Goal: Task Accomplishment & Management: Manage account settings

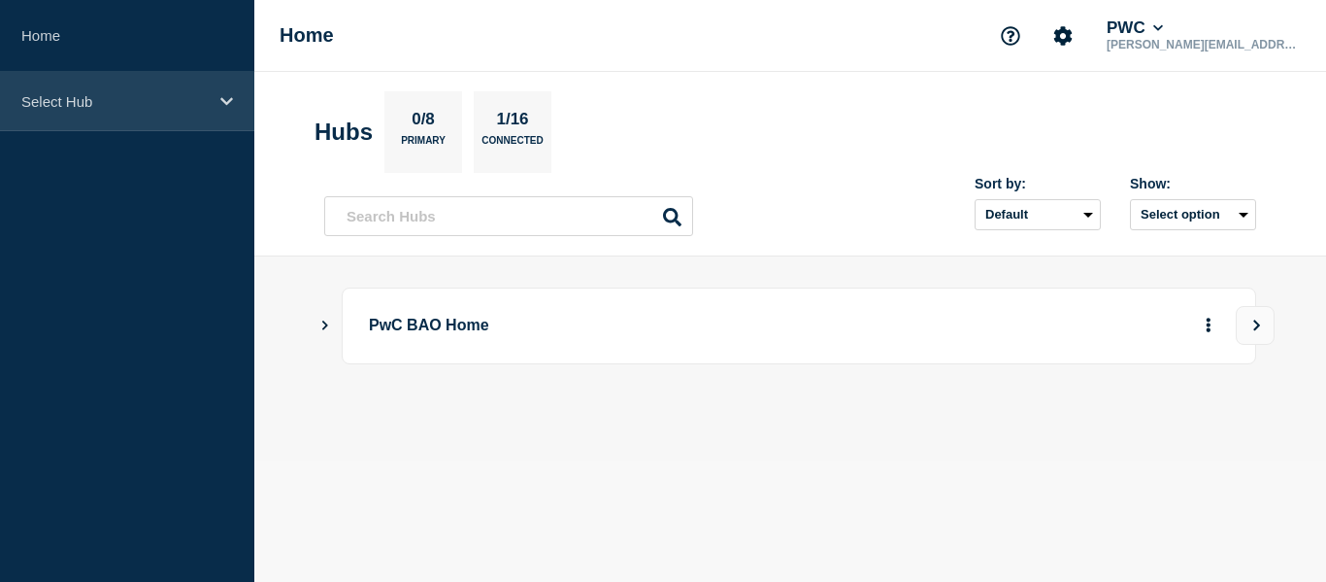
click at [96, 84] on div "Select Hub" at bounding box center [127, 101] width 254 height 59
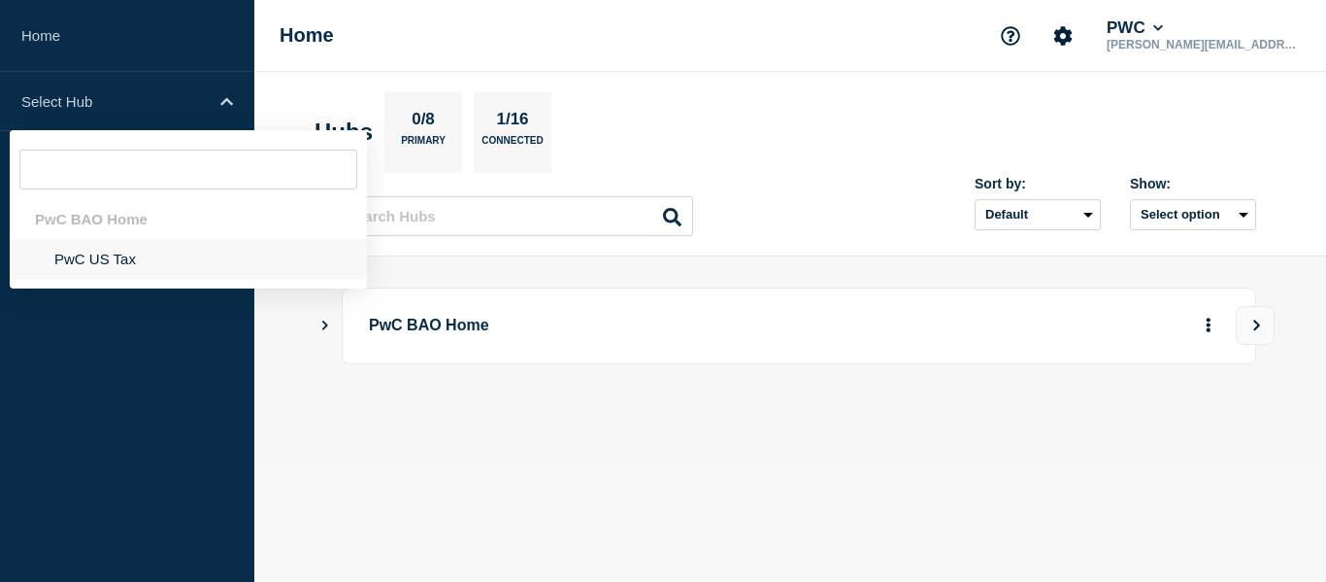
click at [113, 251] on li "PwC US Tax" at bounding box center [188, 259] width 357 height 40
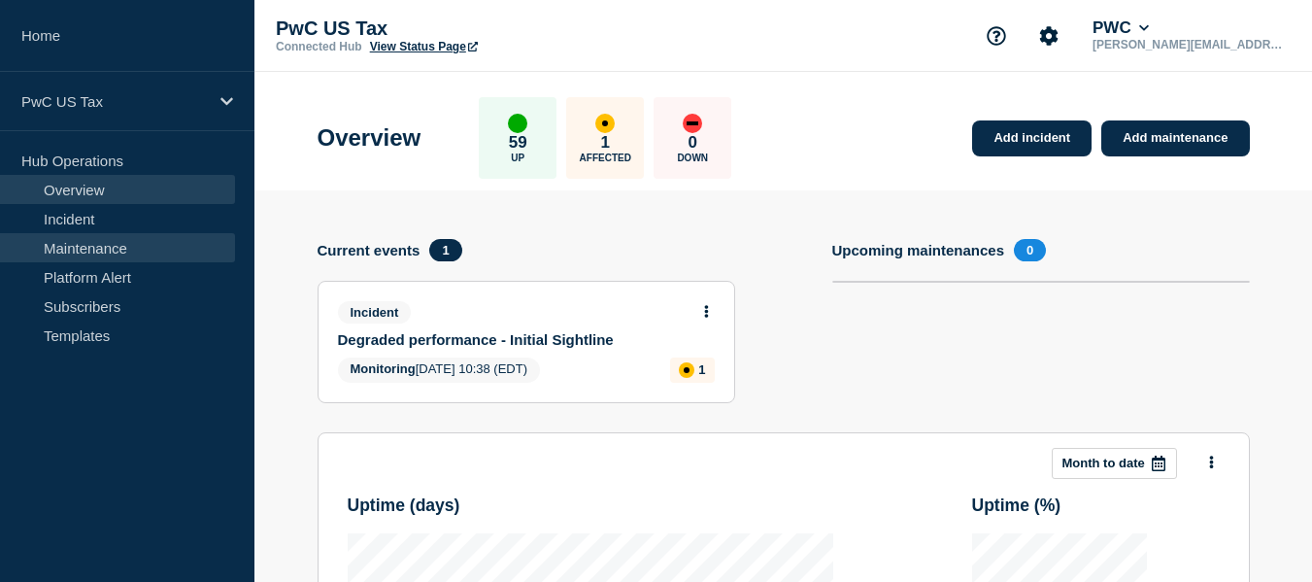
click at [110, 251] on link "Maintenance" at bounding box center [117, 247] width 235 height 29
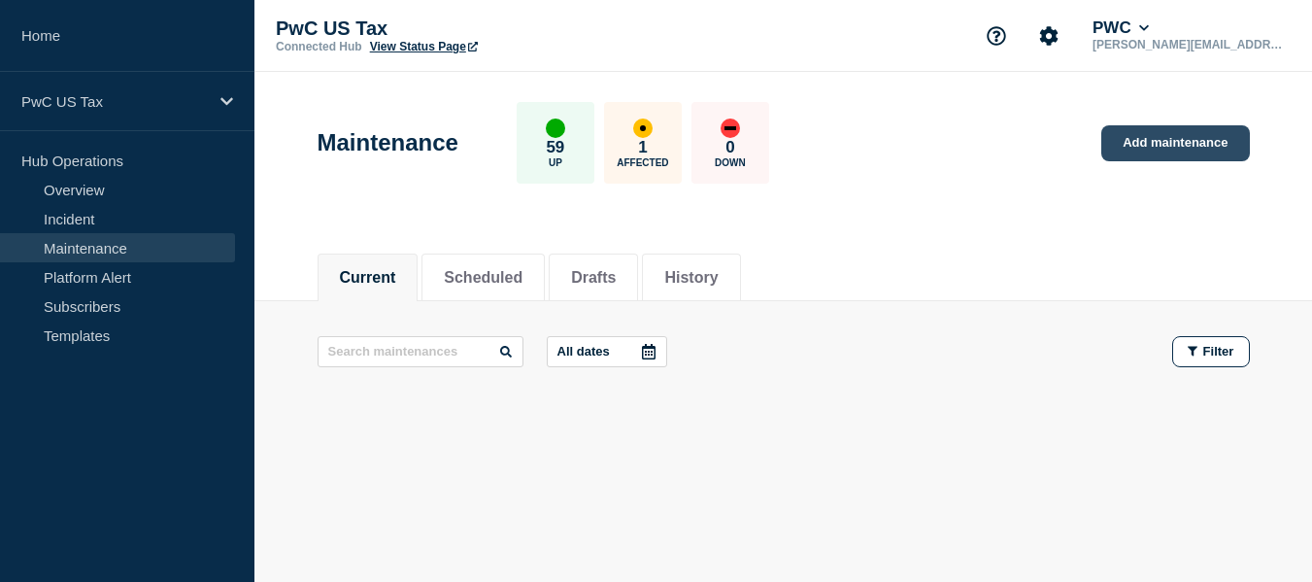
click at [1123, 145] on link "Add maintenance" at bounding box center [1175, 143] width 148 height 36
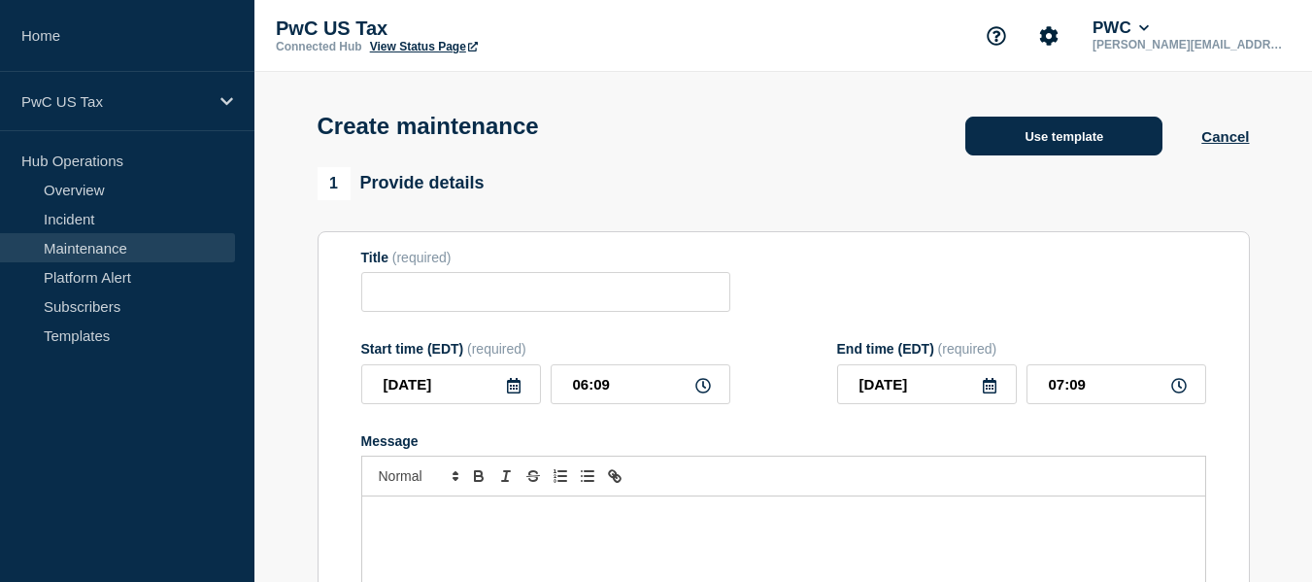
click at [1057, 145] on button "Use template" at bounding box center [1063, 136] width 197 height 39
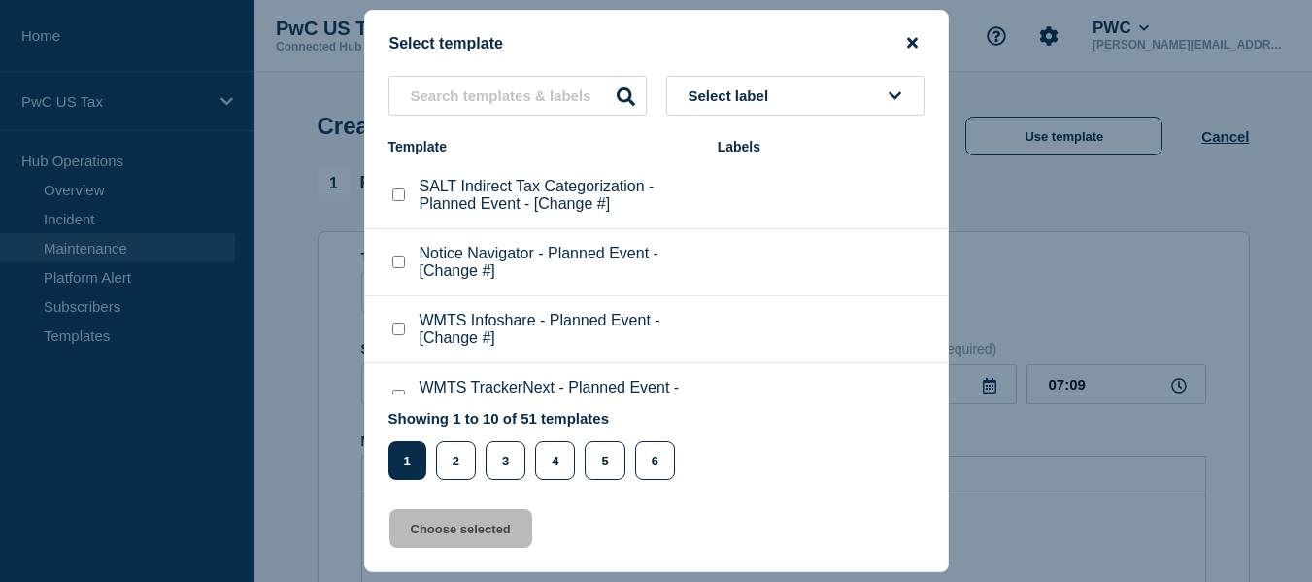
click at [909, 46] on icon "close button" at bounding box center [912, 43] width 11 height 11
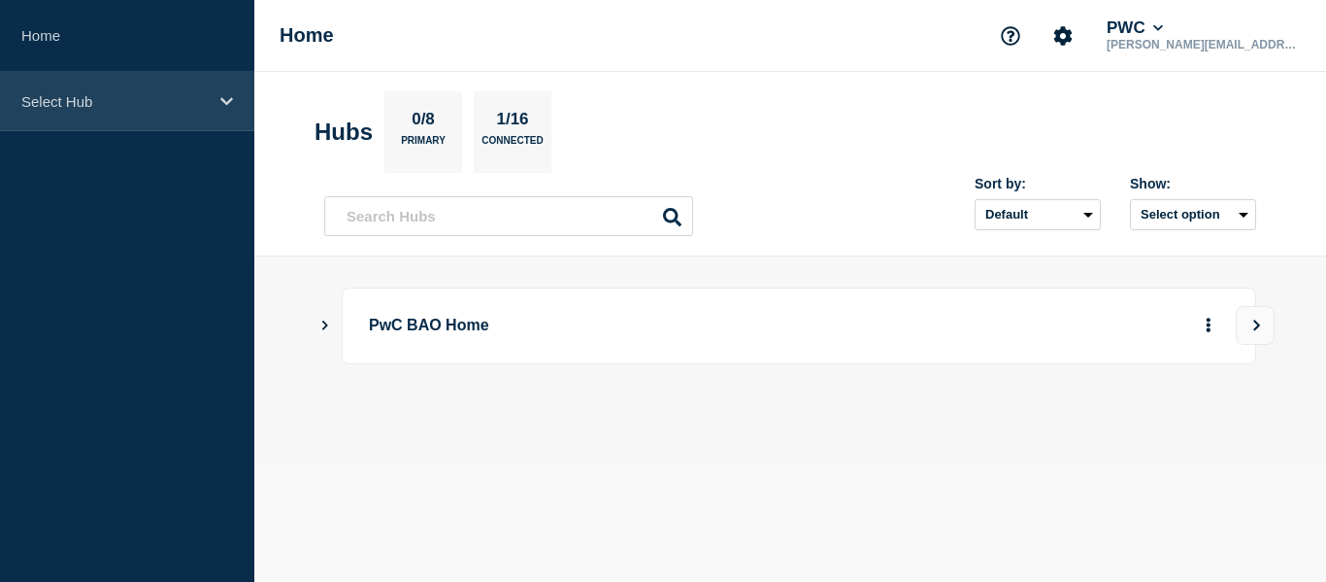
click at [93, 103] on p "Select Hub" at bounding box center [114, 101] width 186 height 17
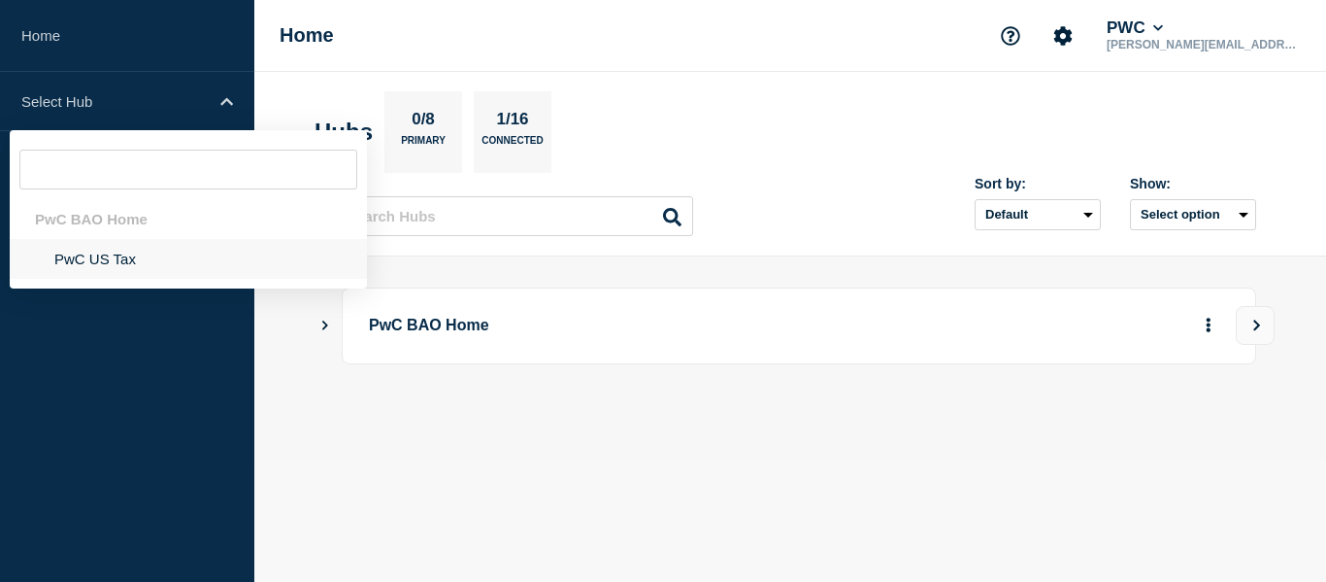
click at [119, 255] on li "PwC US Tax" at bounding box center [188, 259] width 357 height 40
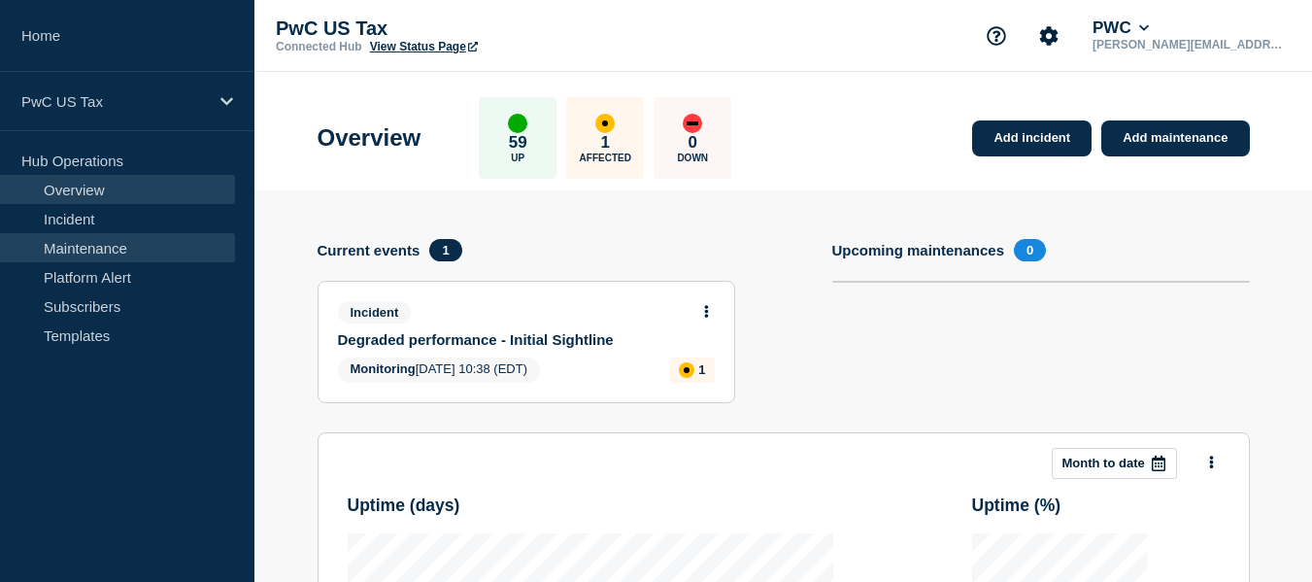
click at [89, 241] on link "Maintenance" at bounding box center [117, 247] width 235 height 29
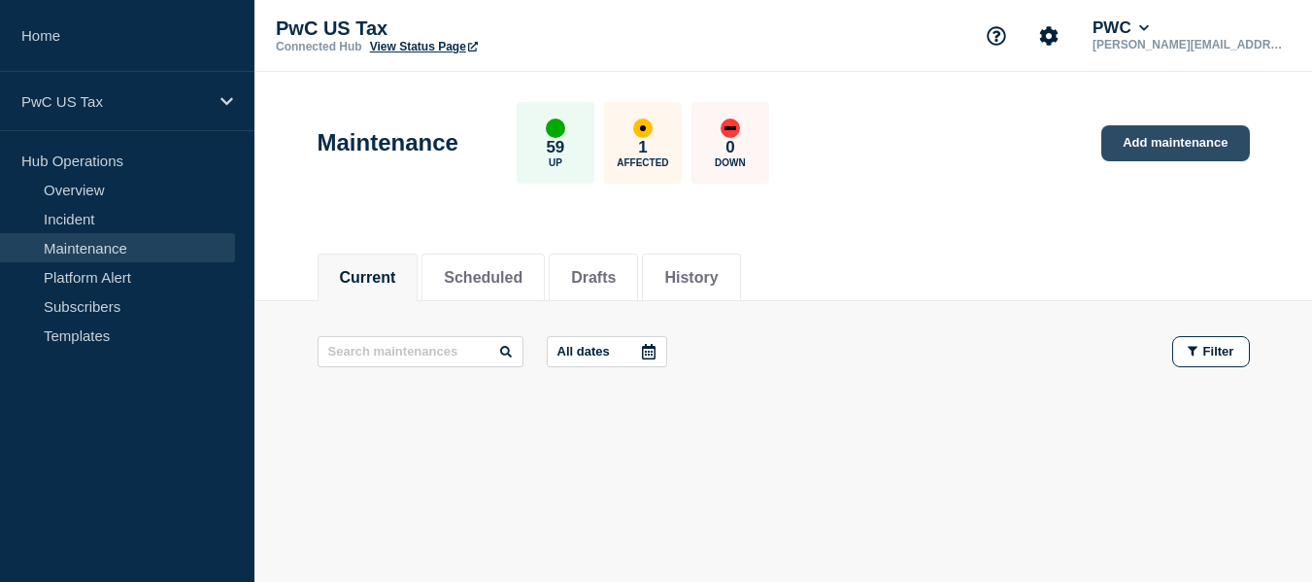
click at [1204, 141] on link "Add maintenance" at bounding box center [1175, 143] width 148 height 36
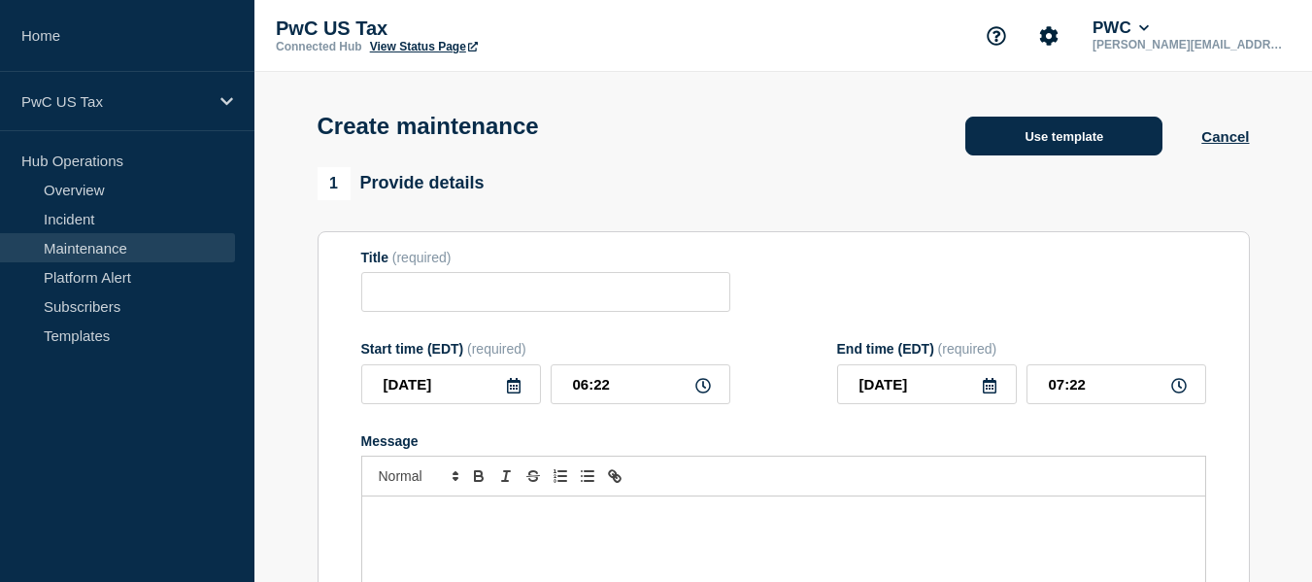
click at [1059, 127] on button "Use template" at bounding box center [1063, 136] width 197 height 39
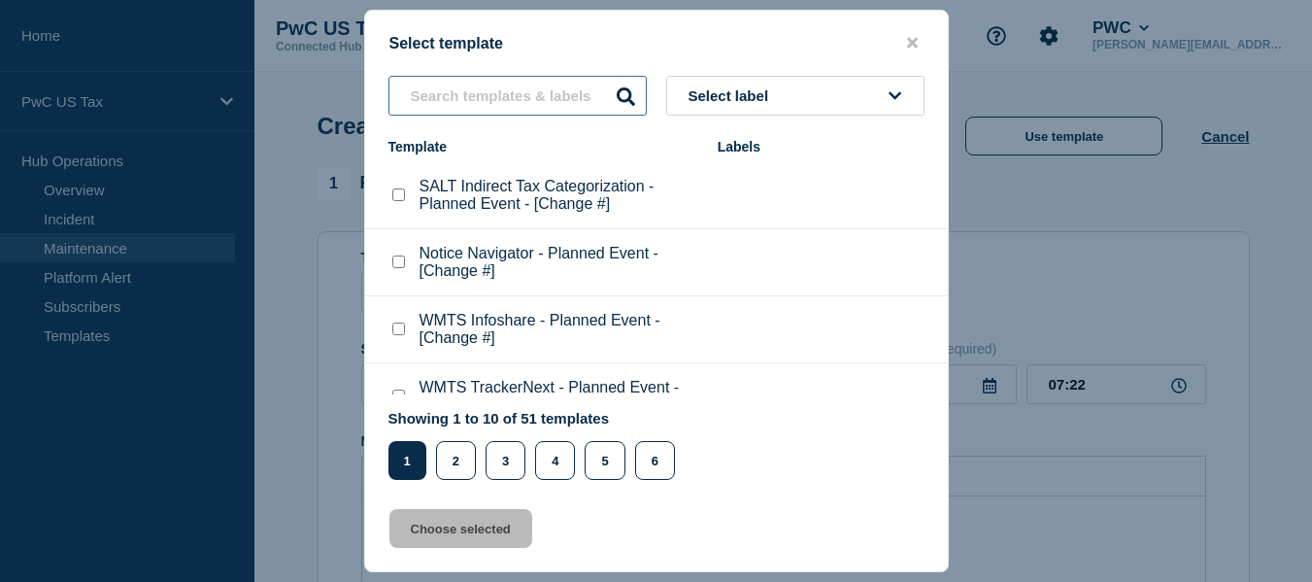
click at [491, 107] on input "text" at bounding box center [517, 96] width 258 height 40
paste input "Vertex - Planned Event"
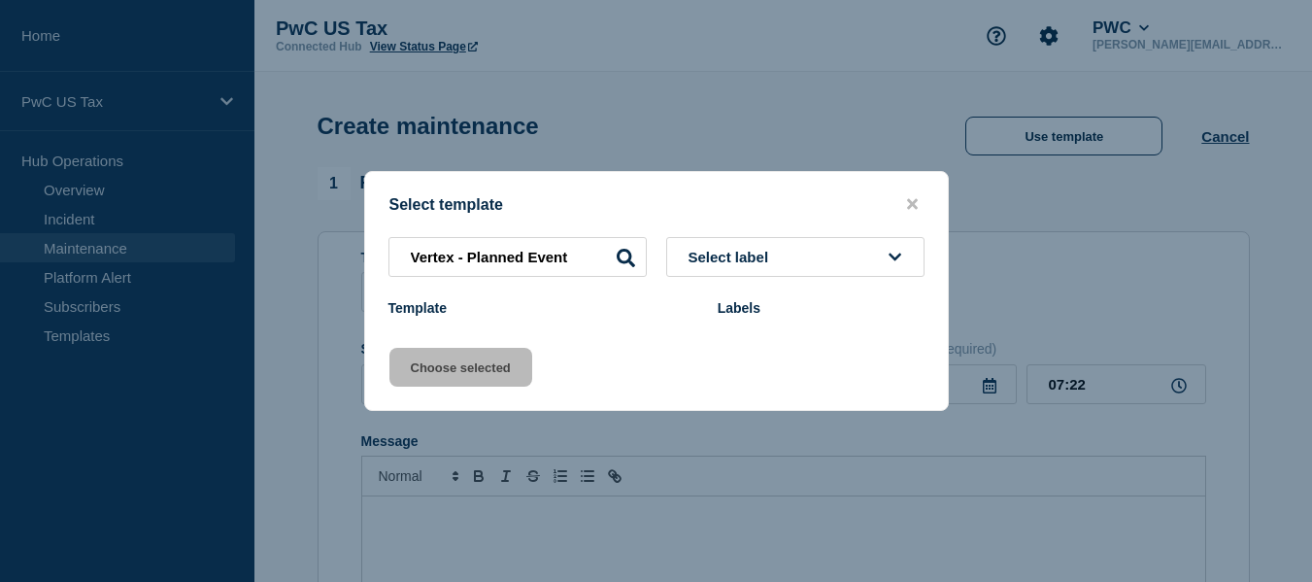
click at [753, 265] on span "Select label" at bounding box center [732, 257] width 88 height 17
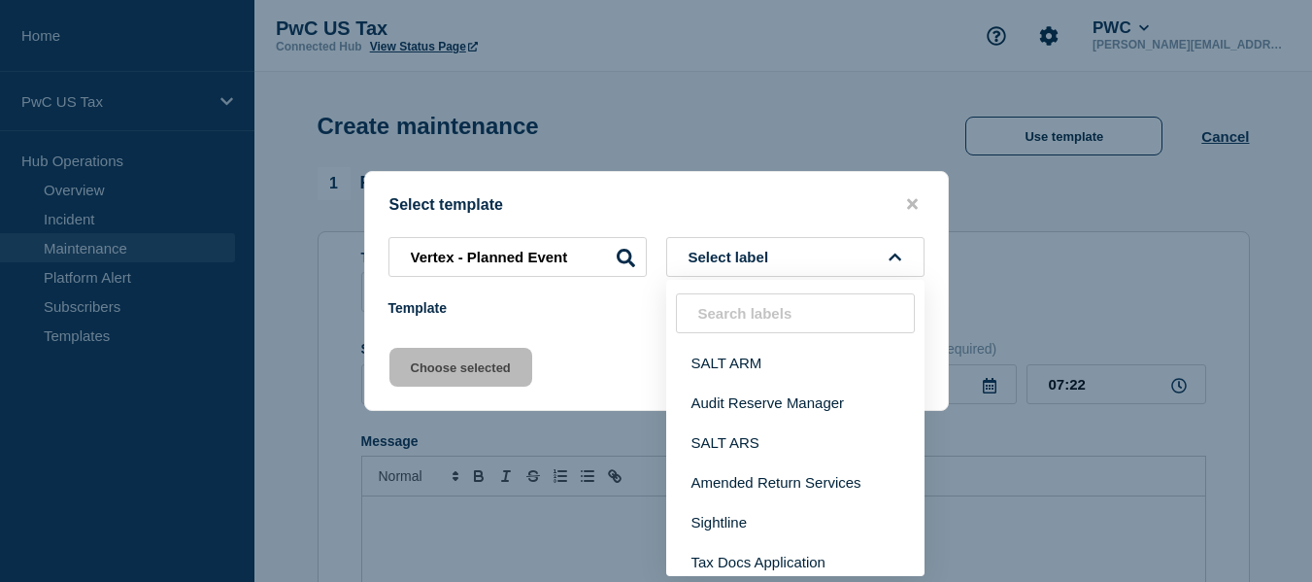
click at [753, 265] on span "Select label" at bounding box center [732, 257] width 88 height 17
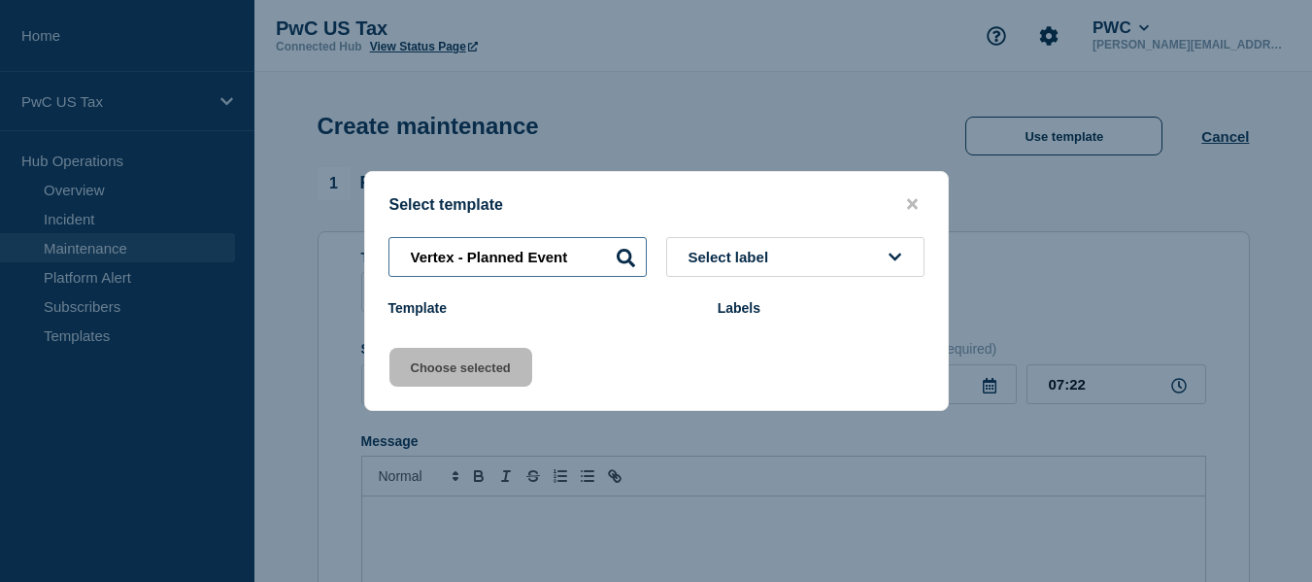
click at [578, 256] on input "Vertex - Planned Event" at bounding box center [517, 257] width 258 height 40
click at [591, 316] on div "Template" at bounding box center [543, 308] width 310 height 16
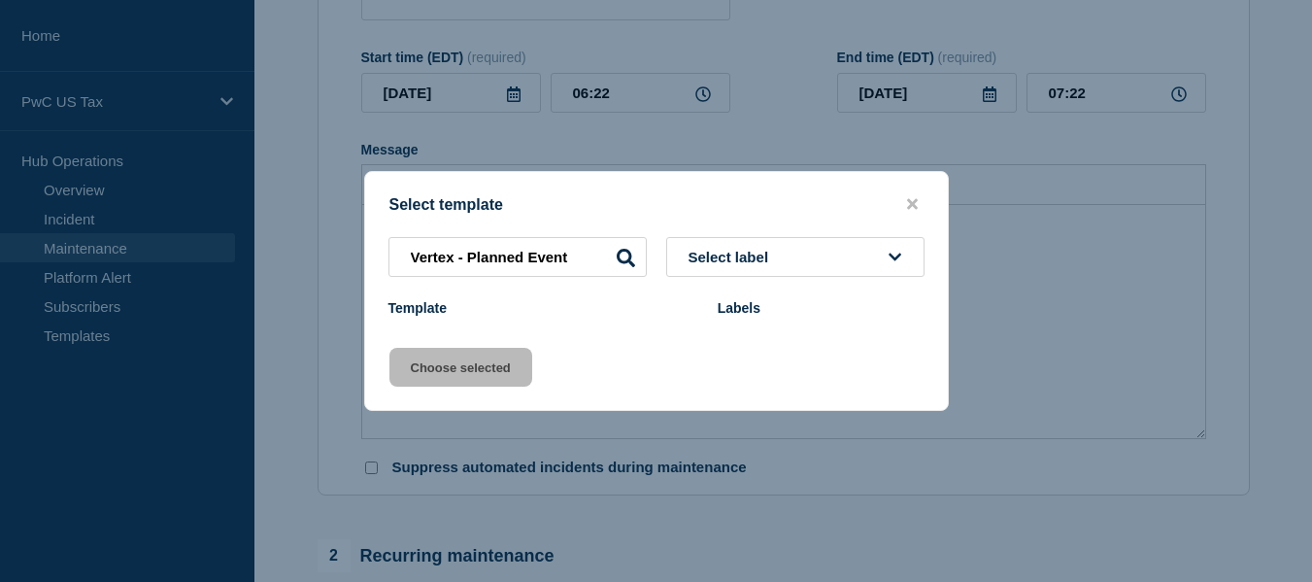
scroll to position [97, 0]
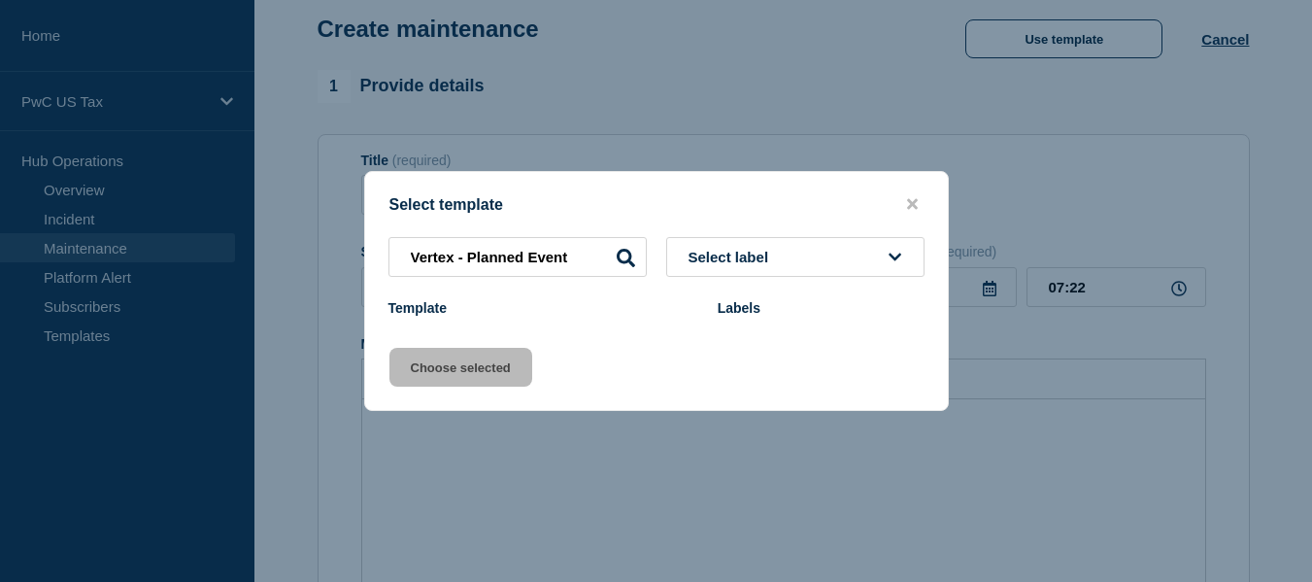
click at [627, 255] on icon at bounding box center [626, 258] width 18 height 18
drag, startPoint x: 574, startPoint y: 255, endPoint x: 468, endPoint y: 251, distance: 105.9
click at [468, 251] on input "Vertex - Planned Event" at bounding box center [517, 257] width 258 height 40
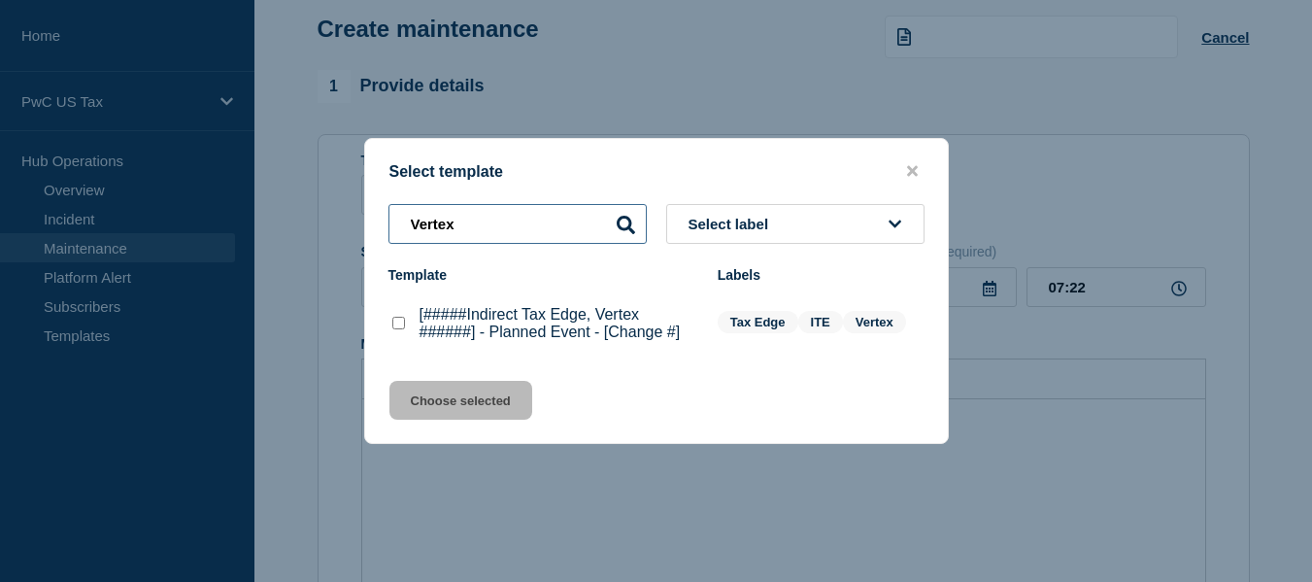
click at [413, 224] on input "Vertex" at bounding box center [517, 224] width 258 height 40
type input "Vertex"
click at [630, 226] on icon at bounding box center [626, 225] width 18 height 18
click at [401, 321] on checkbox"] "[#####Indirect Tax Edge, Vertex ######] - Planned Event - [Change #] checkbox" at bounding box center [398, 323] width 13 height 13
checkbox checkbox"] "true"
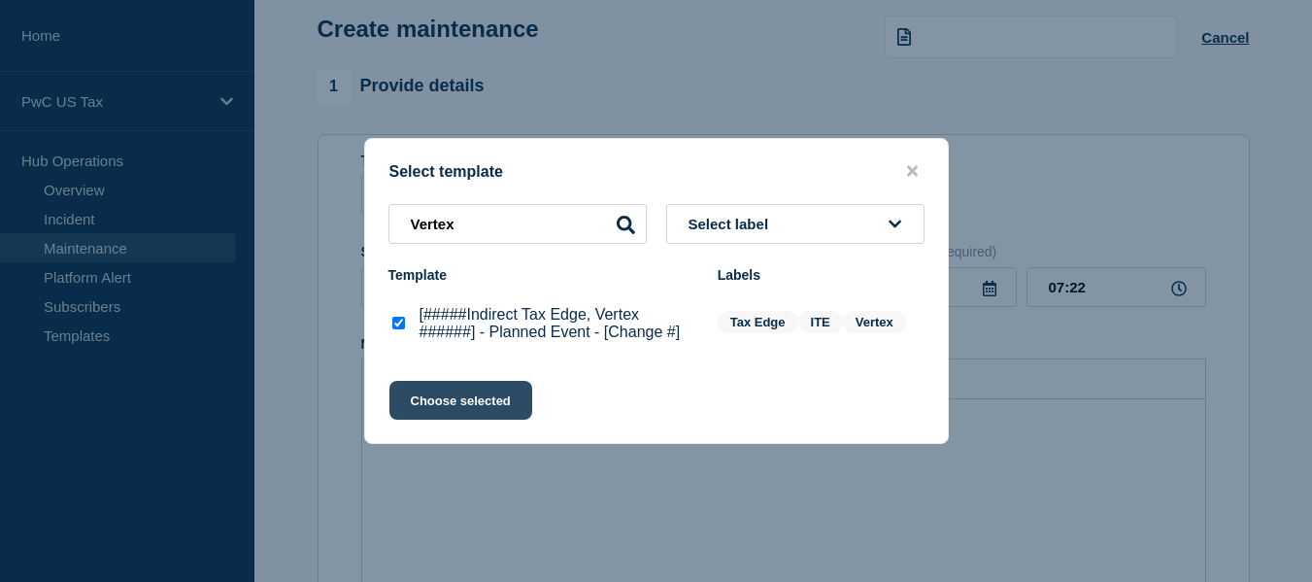
click at [464, 402] on button "Choose selected" at bounding box center [460, 400] width 143 height 39
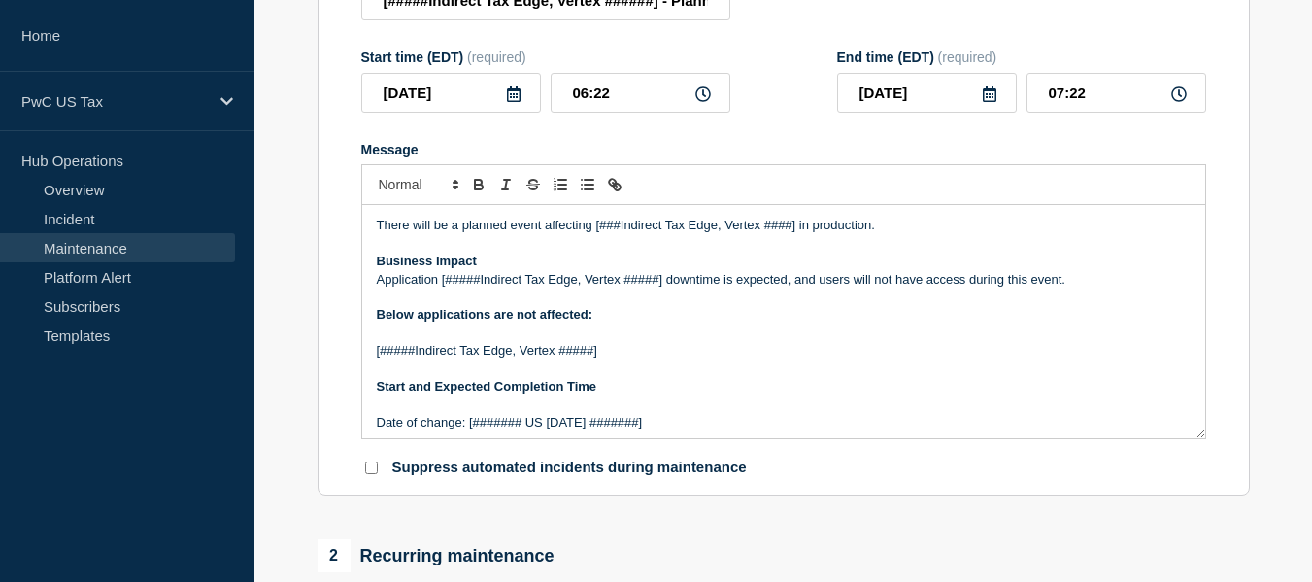
scroll to position [0, 0]
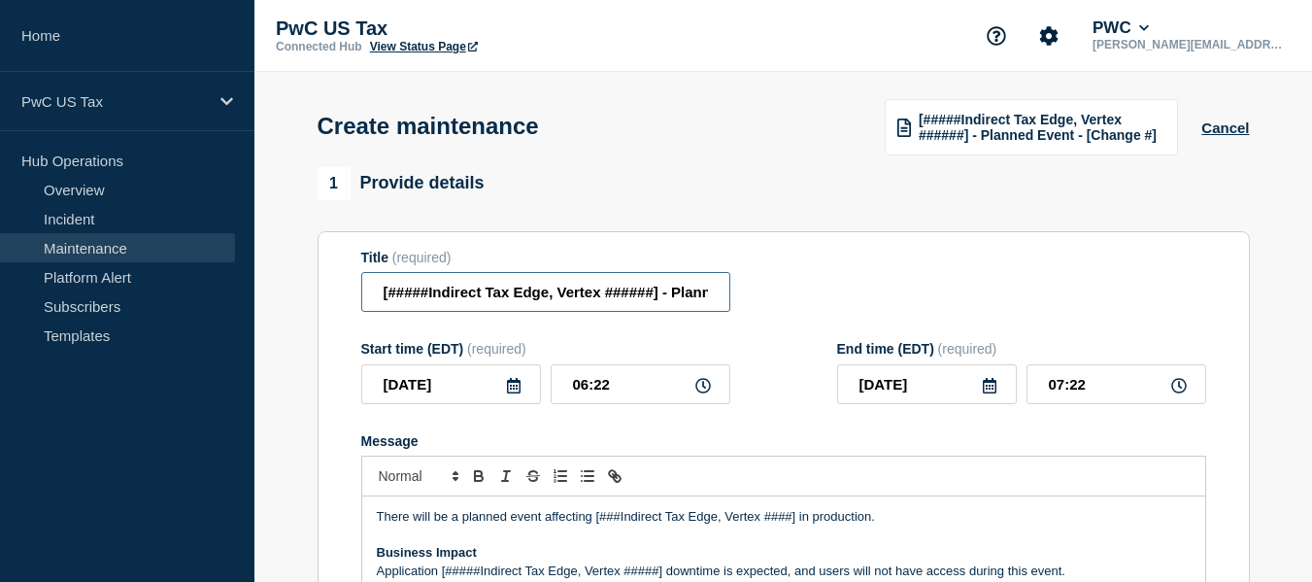
drag, startPoint x: 557, startPoint y: 296, endPoint x: 331, endPoint y: 292, distance: 226.3
click at [331, 292] on section "Title (required) [#####Indirect Tax Edge, Vertex ######] - Planned Event - [Cha…" at bounding box center [784, 509] width 932 height 556
drag, startPoint x: 485, startPoint y: 297, endPoint x: 431, endPoint y: 295, distance: 54.4
click at [431, 295] on input "Vertex ######] - Planned Event - [Change #]" at bounding box center [545, 292] width 369 height 40
drag, startPoint x: 635, startPoint y: 296, endPoint x: 560, endPoint y: 297, distance: 74.8
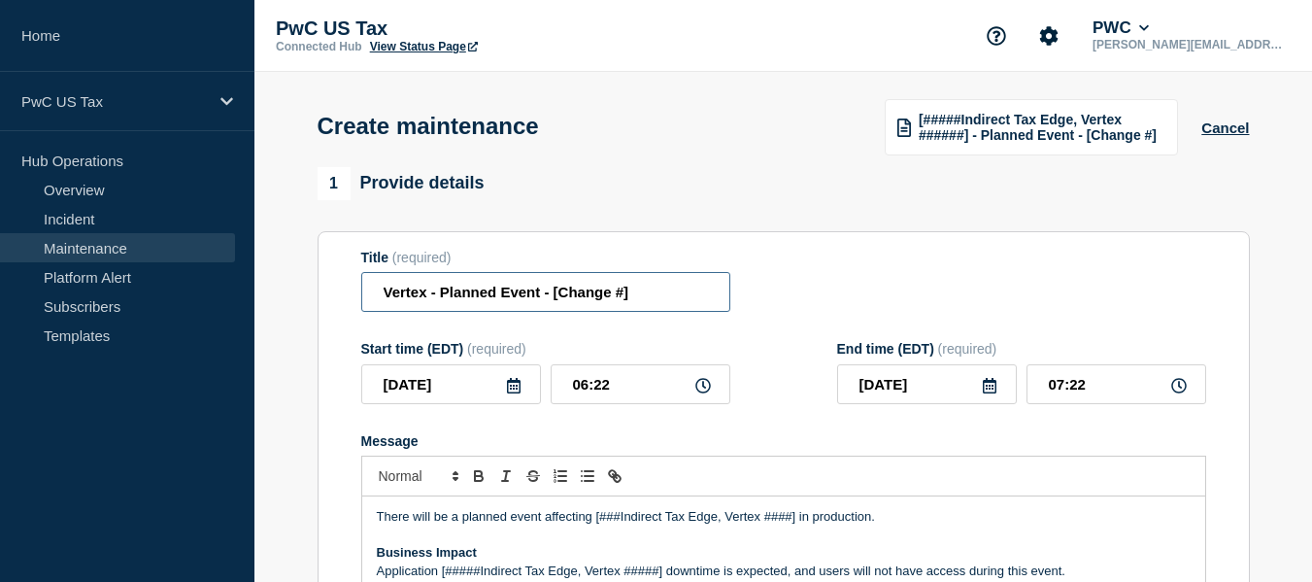
click at [560, 297] on input "Vertex - Planned Event - [Change #]" at bounding box center [545, 292] width 369 height 40
click at [583, 298] on input "Vertex - Planned Event - [Change #]" at bounding box center [545, 292] width 369 height 40
paste input "CHG1516298"
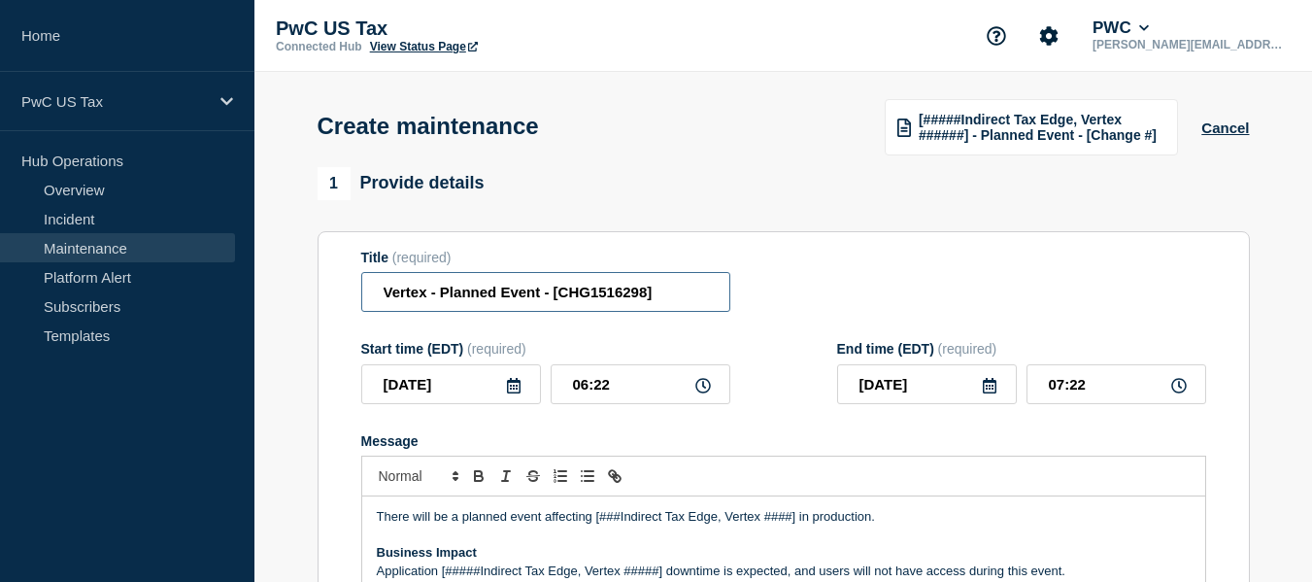
click at [726, 295] on input "Vertex - Planned Event - [CHG1516298]" at bounding box center [545, 292] width 369 height 40
type input "Vertex - Planned Event - [CHG1516298]"
click at [517, 392] on icon at bounding box center [514, 386] width 14 height 16
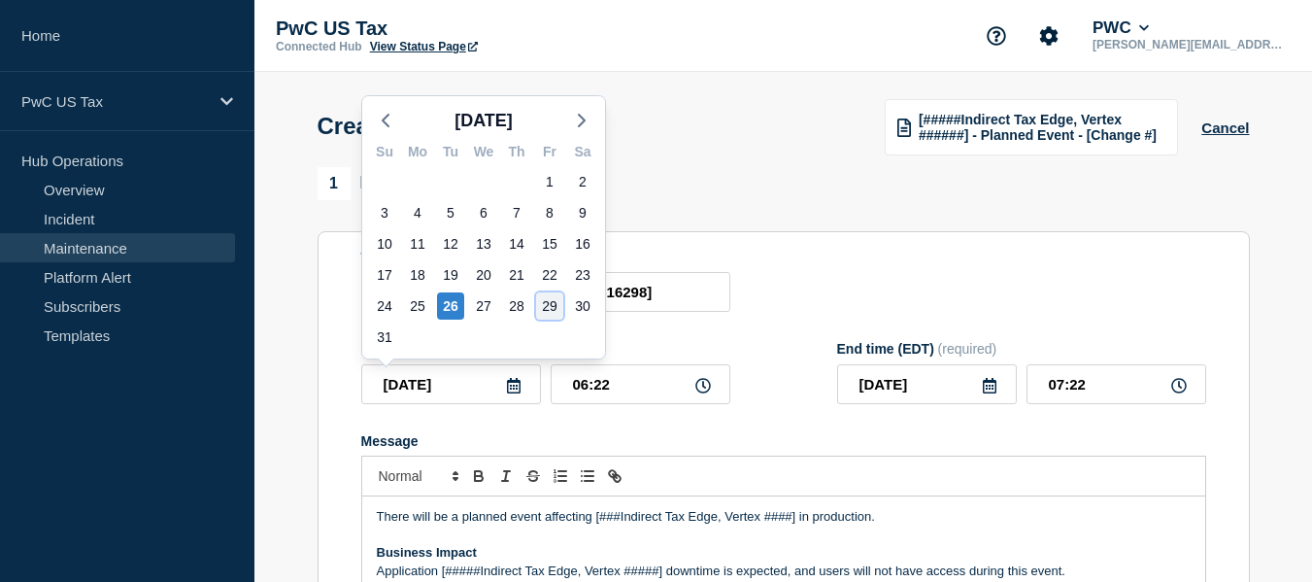
click at [546, 301] on div "29" at bounding box center [549, 305] width 27 height 27
type input "2025-08-29"
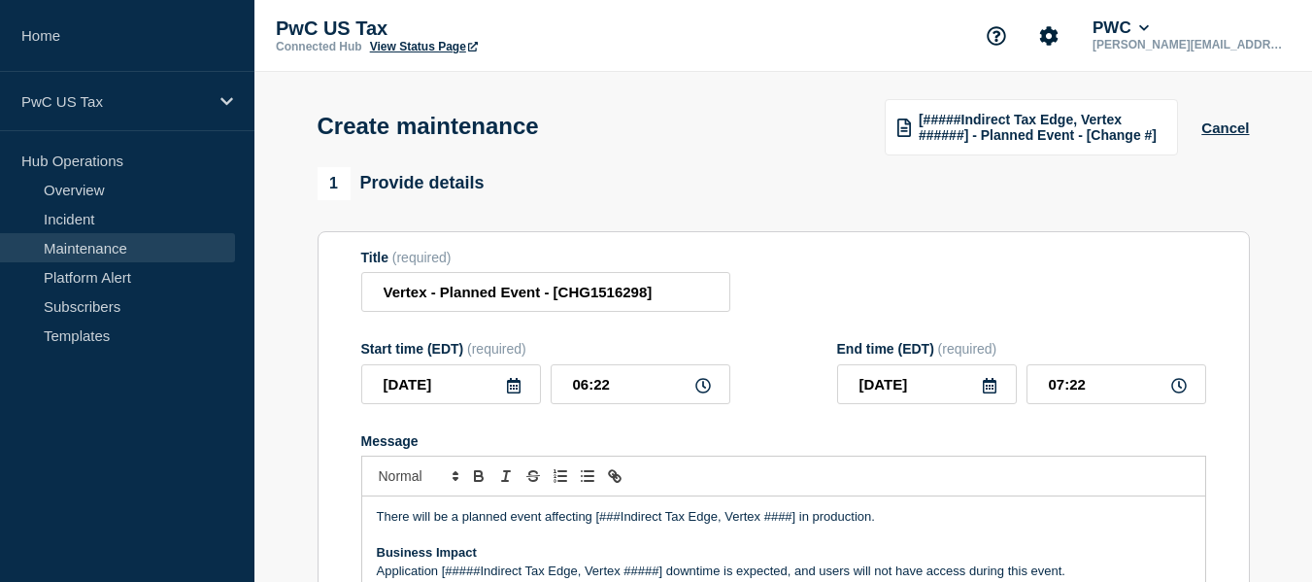
click at [699, 385] on icon at bounding box center [703, 386] width 16 height 16
click at [702, 389] on icon at bounding box center [703, 386] width 16 height 16
click at [585, 389] on input "06:22" at bounding box center [641, 384] width 180 height 40
type input "20:22"
type input "21:22"
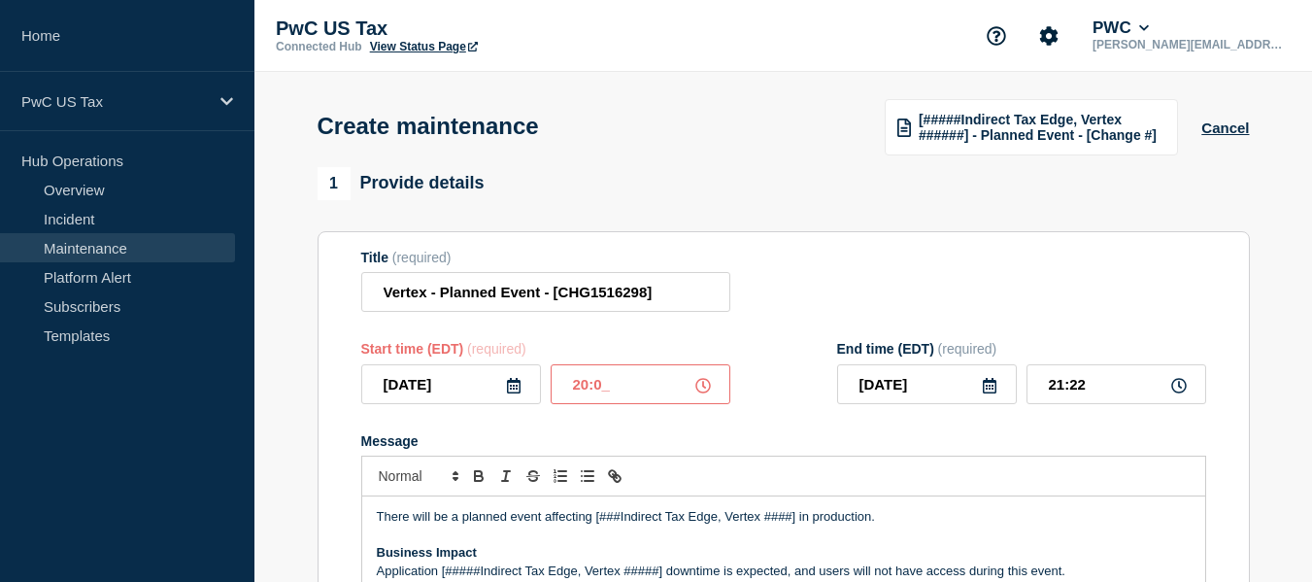
type input "20:00"
click at [1063, 391] on input "21:00" at bounding box center [1116, 384] width 180 height 40
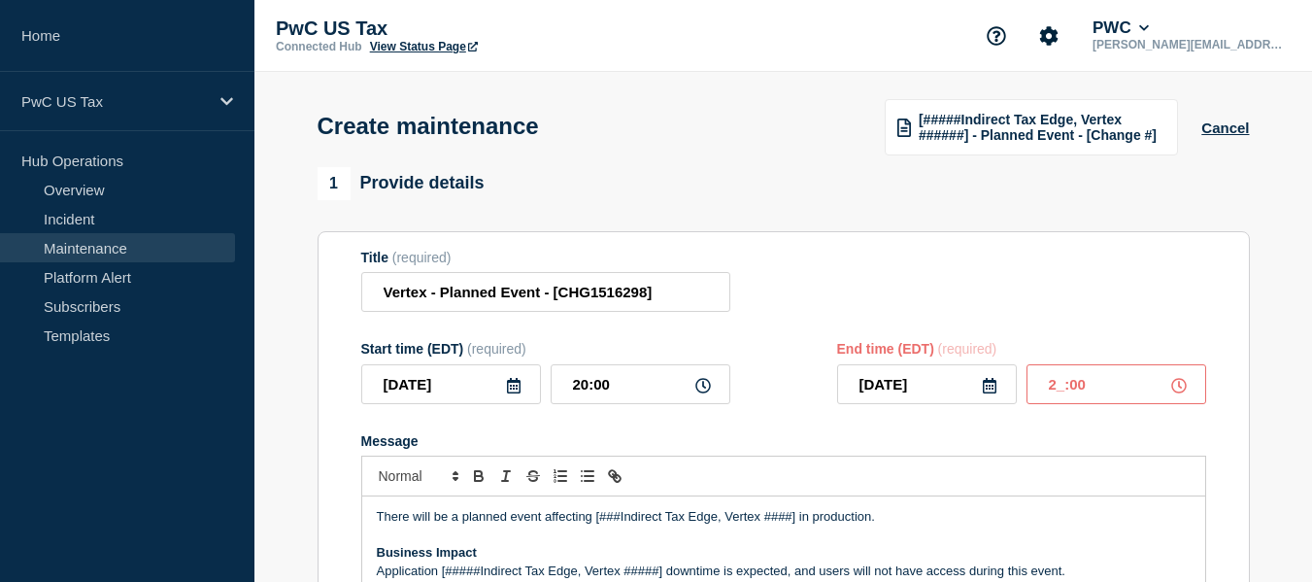
type input "23:00"
click at [898, 285] on div "Title (required) Vertex - Planned Event - [CHG1516298]" at bounding box center [783, 281] width 845 height 63
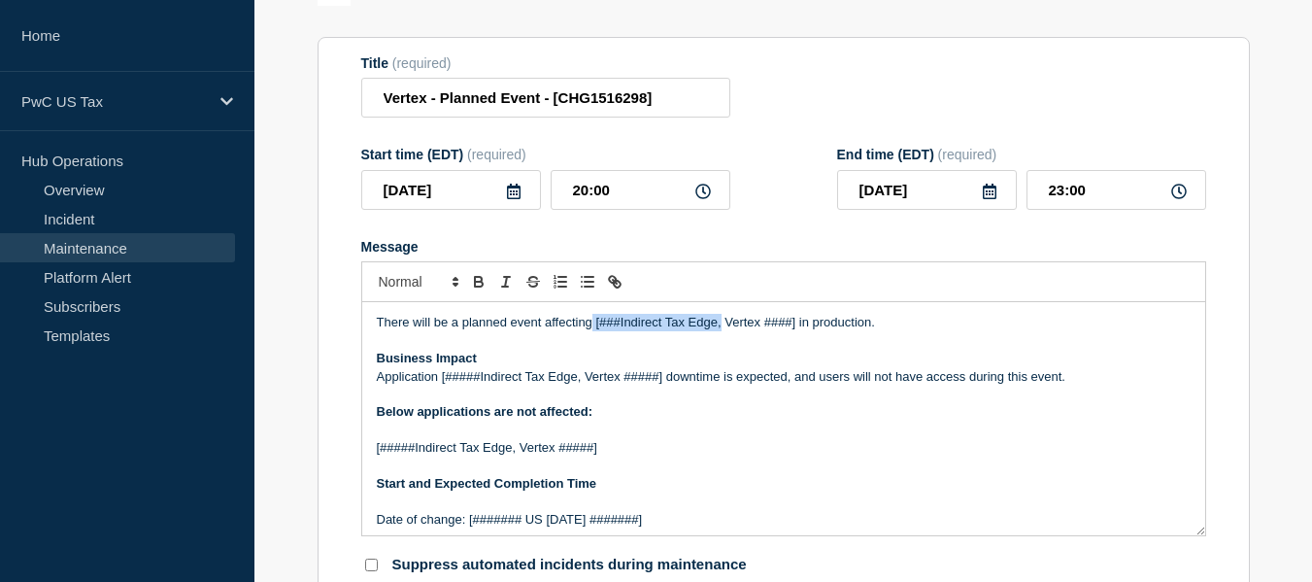
drag, startPoint x: 721, startPoint y: 328, endPoint x: 591, endPoint y: 324, distance: 130.2
click at [591, 324] on p "There will be a planned event affecting [###Indirect Tax Edge, Vertex ####] in …" at bounding box center [784, 322] width 814 height 17
drag, startPoint x: 666, startPoint y: 327, endPoint x: 639, endPoint y: 326, distance: 27.2
click at [639, 326] on p "There will be a planned event affecting Vertex ####] in production." at bounding box center [784, 322] width 814 height 17
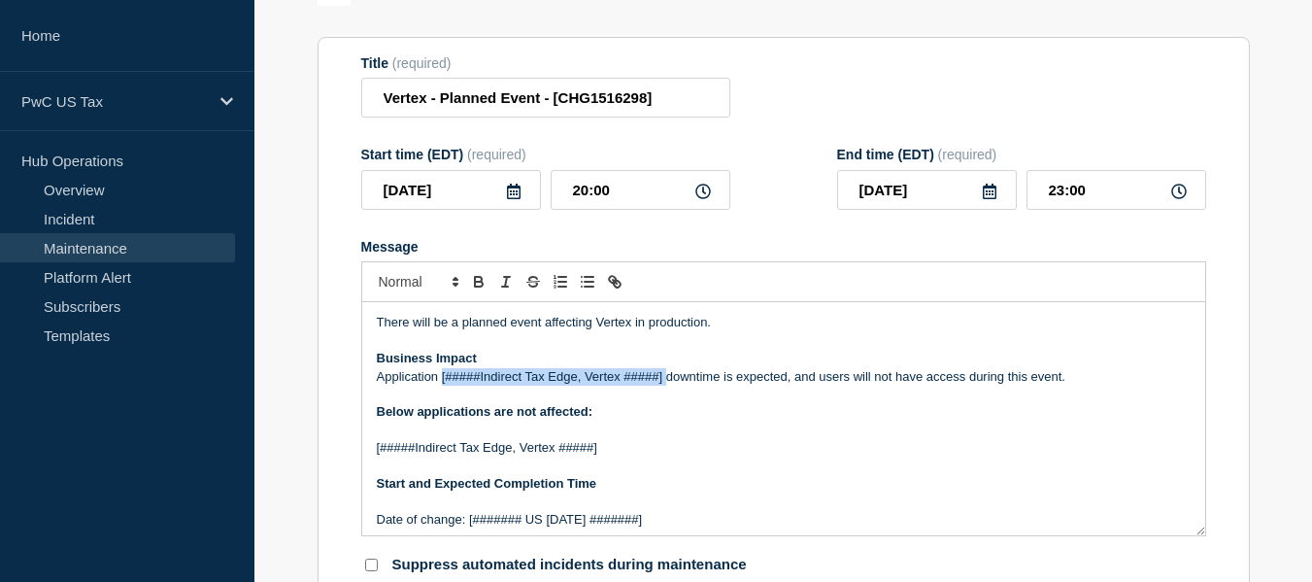
drag, startPoint x: 666, startPoint y: 382, endPoint x: 439, endPoint y: 383, distance: 227.2
click at [439, 383] on p "Application [#####Indirect Tax Edge, Vertex #####] downtime is expected, and us…" at bounding box center [784, 376] width 814 height 17
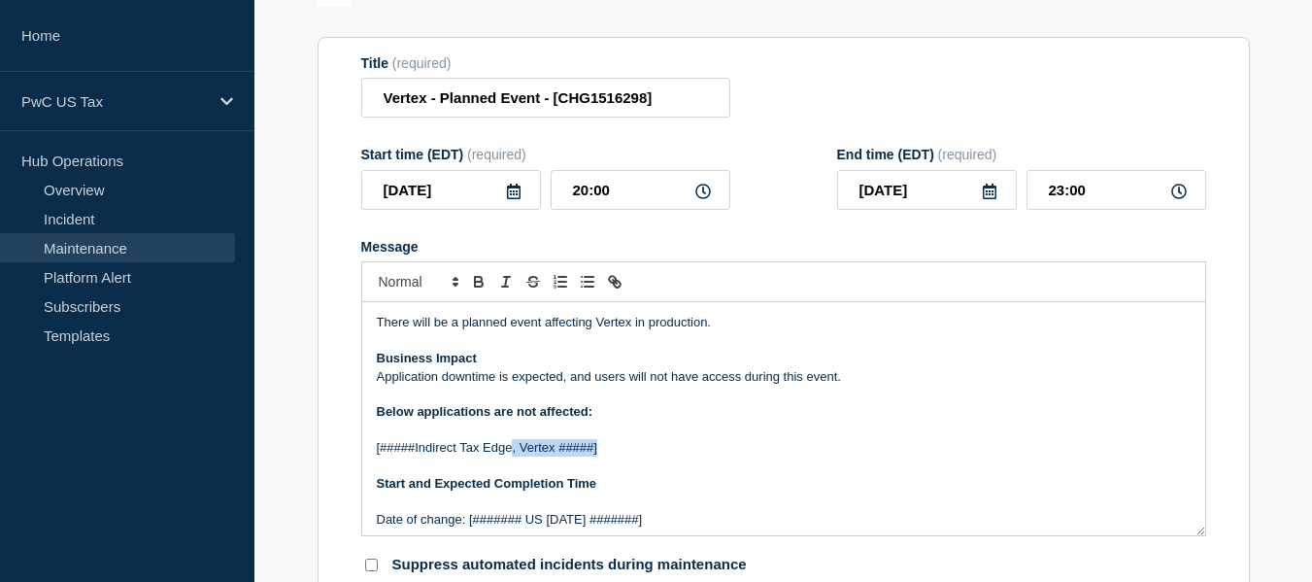
drag, startPoint x: 602, startPoint y: 451, endPoint x: 513, endPoint y: 449, distance: 89.4
click at [513, 449] on p "[#####Indirect Tax Edge, Vertex #####]" at bounding box center [784, 447] width 814 height 17
click at [412, 450] on p "[#####Indirect Tax Edge" at bounding box center [784, 447] width 814 height 17
drag, startPoint x: 414, startPoint y: 451, endPoint x: 373, endPoint y: 451, distance: 40.8
click at [374, 451] on div "There will be a planned event affecting Vertex in production. Business Impact A…" at bounding box center [783, 418] width 843 height 233
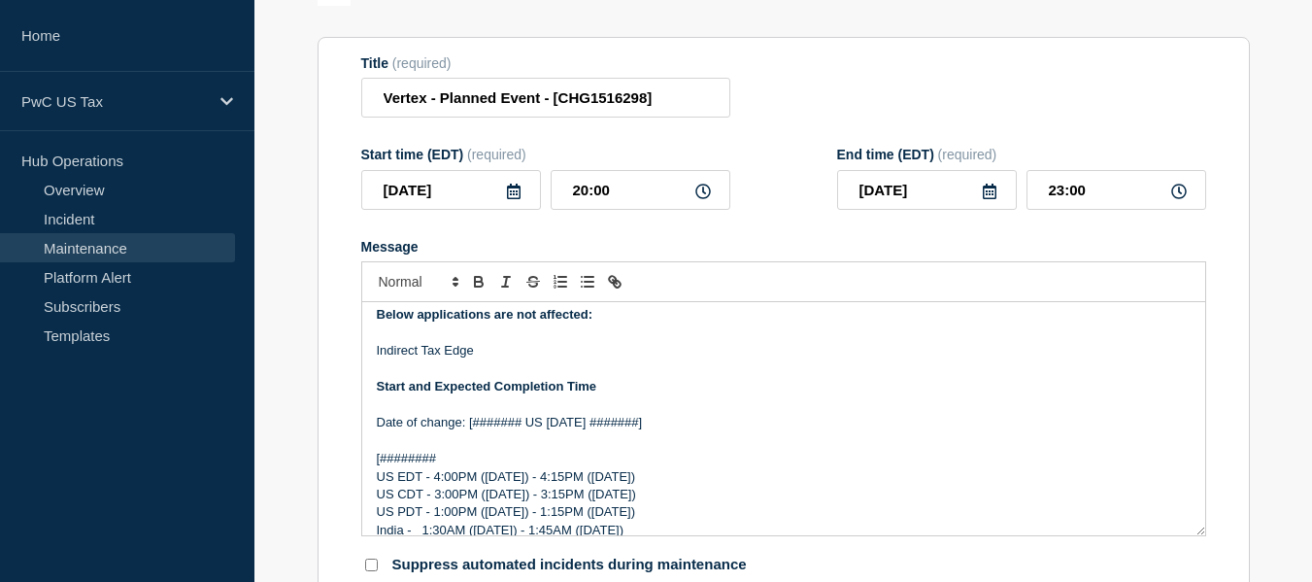
scroll to position [194, 0]
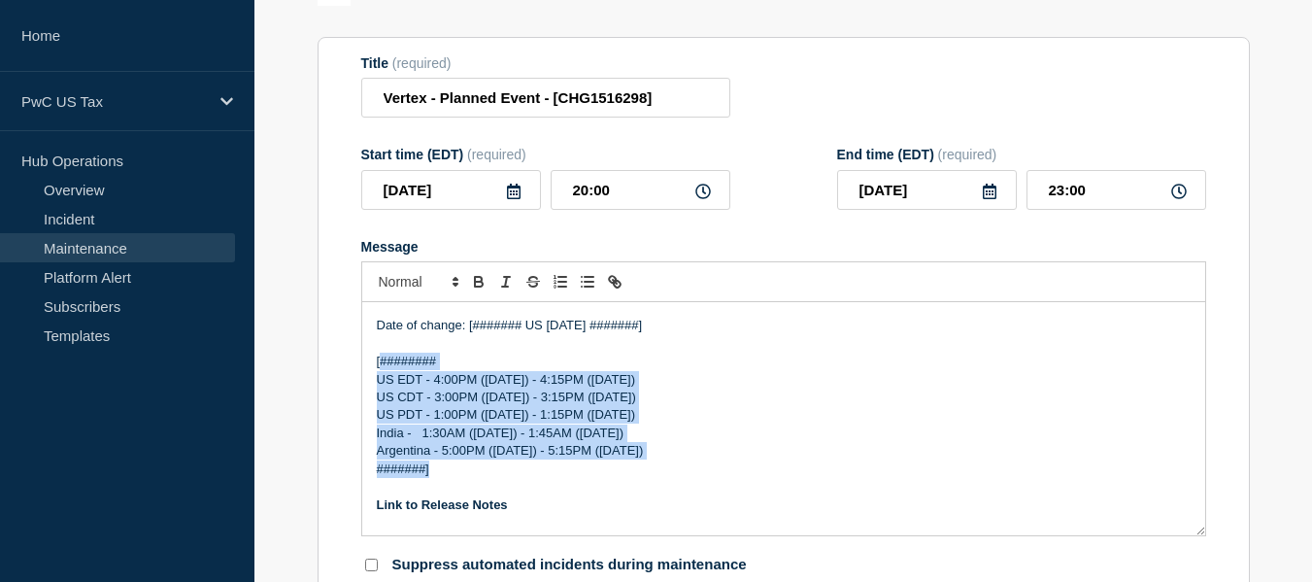
drag, startPoint x: 382, startPoint y: 365, endPoint x: 596, endPoint y: 471, distance: 239.3
click at [596, 471] on div "There will be a planned event affecting Vertex in production. Business Impact A…" at bounding box center [783, 418] width 843 height 233
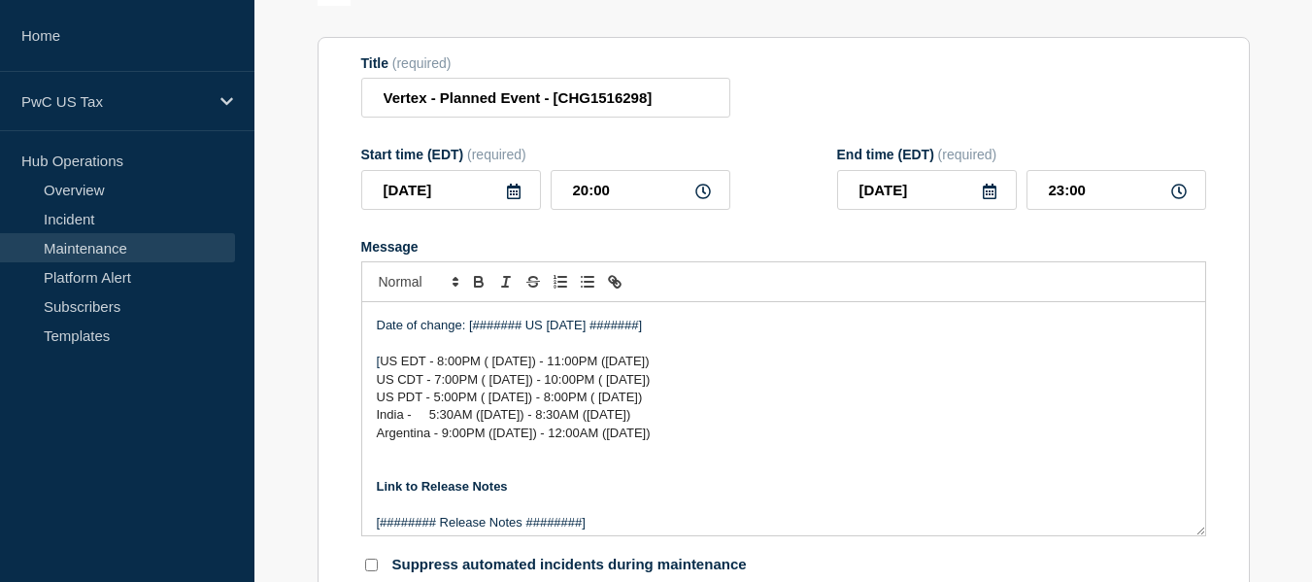
click at [643, 399] on span "US PDT - 5:00PM ( Friday) - 8:00PM ( Friday)" at bounding box center [510, 396] width 266 height 15
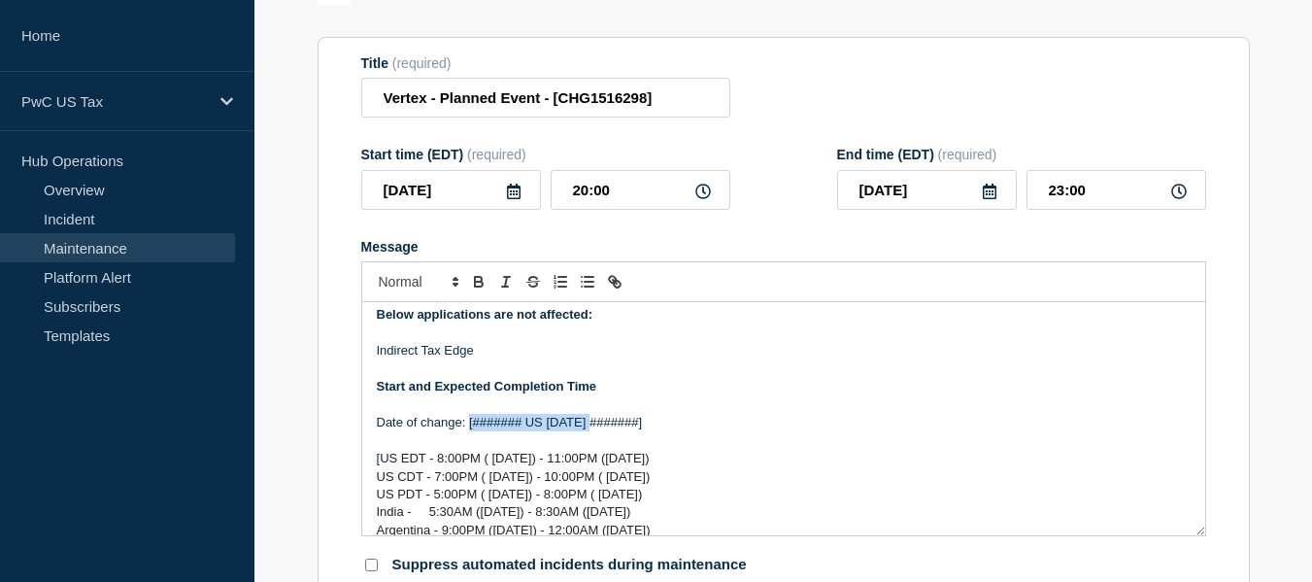
drag, startPoint x: 585, startPoint y: 425, endPoint x: 470, endPoint y: 424, distance: 114.6
click at [470, 424] on p "Date of change: [####### US Friday July 1, 2022 #######]" at bounding box center [784, 422] width 814 height 17
click at [489, 424] on p "Date of change: July 1, 2022 #######]" at bounding box center [784, 422] width 814 height 17
click at [608, 423] on p "Date of change: August 29th, Friday 2022 #######]" at bounding box center [784, 422] width 814 height 17
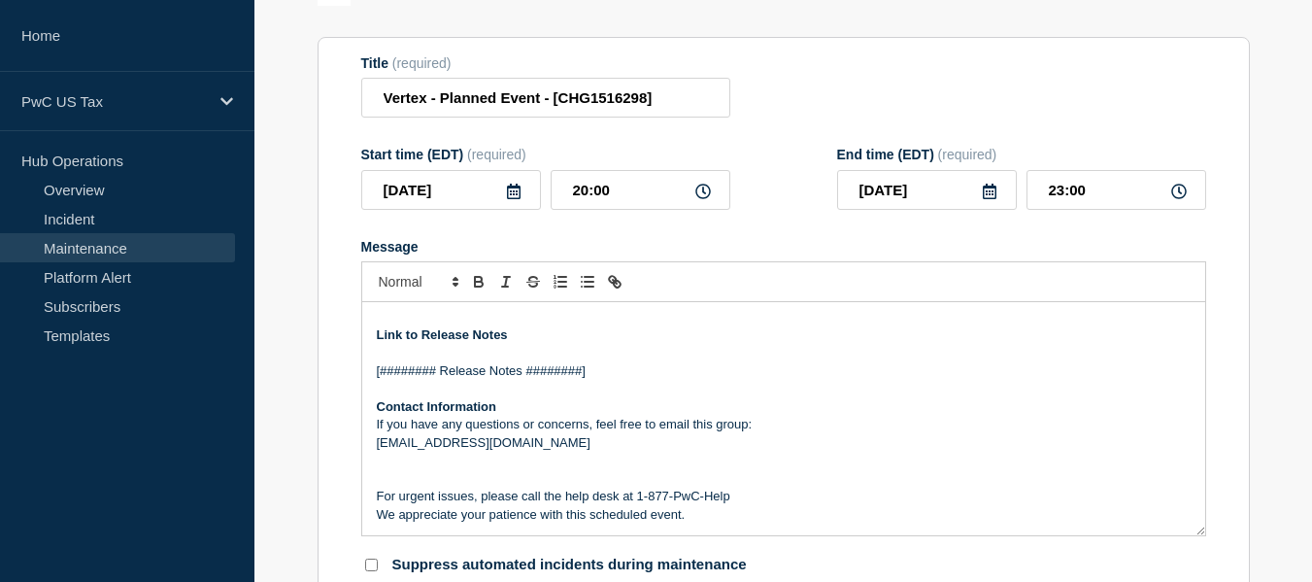
scroll to position [249, 0]
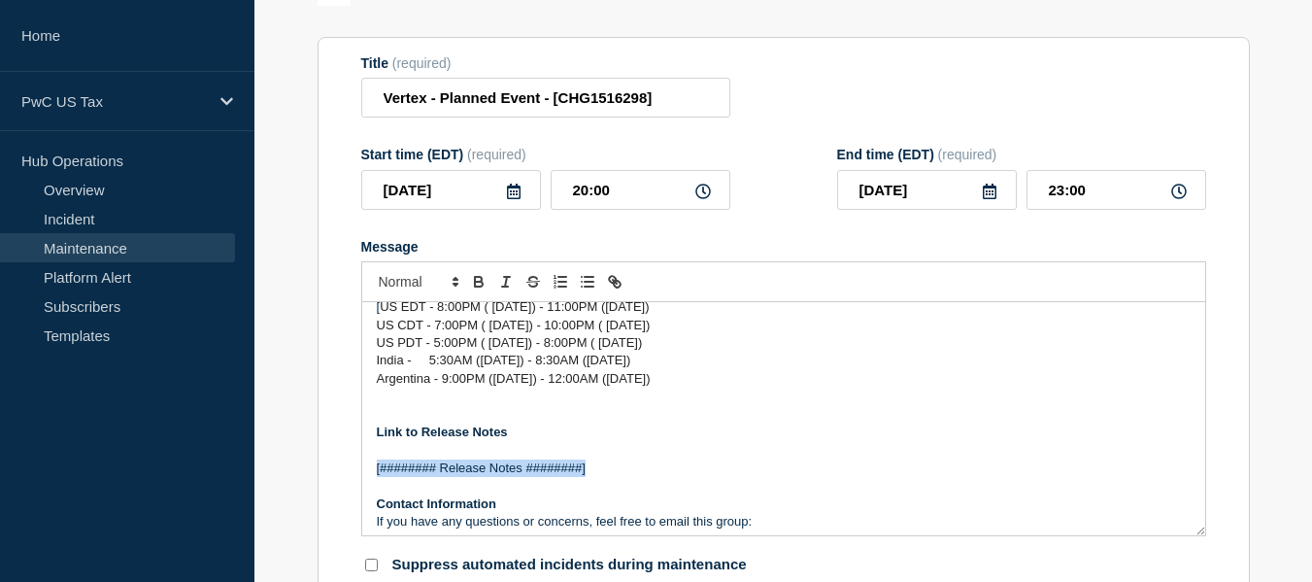
drag, startPoint x: 593, startPoint y: 470, endPoint x: 332, endPoint y: 472, distance: 261.2
click at [332, 472] on section "Title (required) Vertex - Planned Event - [CHG1516298] Start time (EDT) (requir…" at bounding box center [784, 315] width 932 height 556
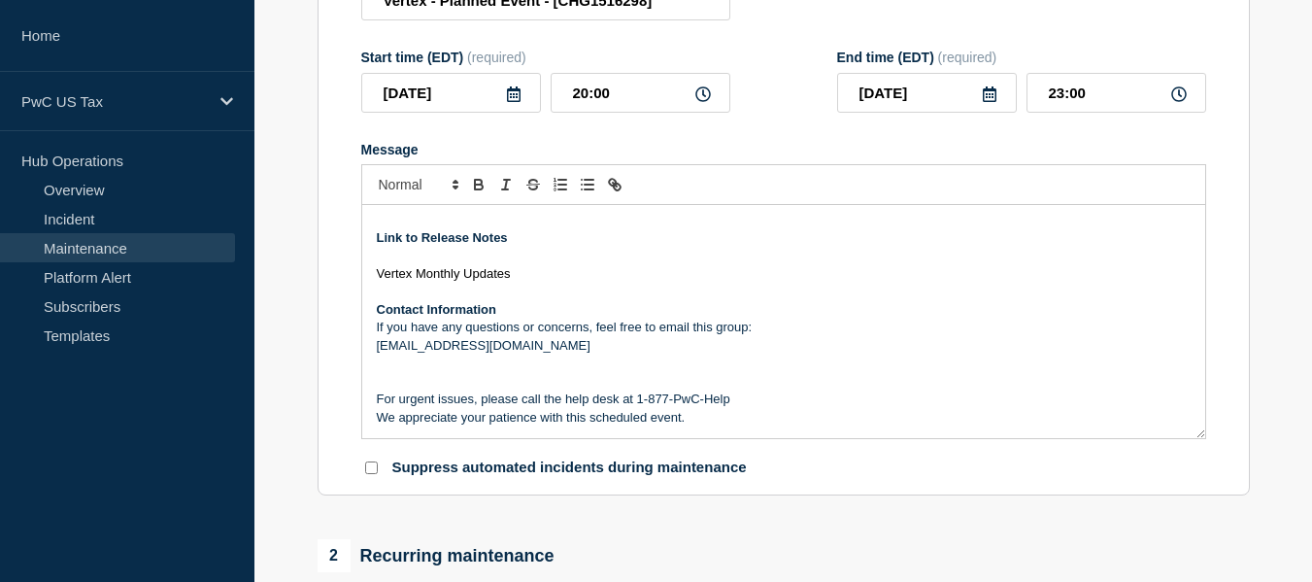
scroll to position [388, 0]
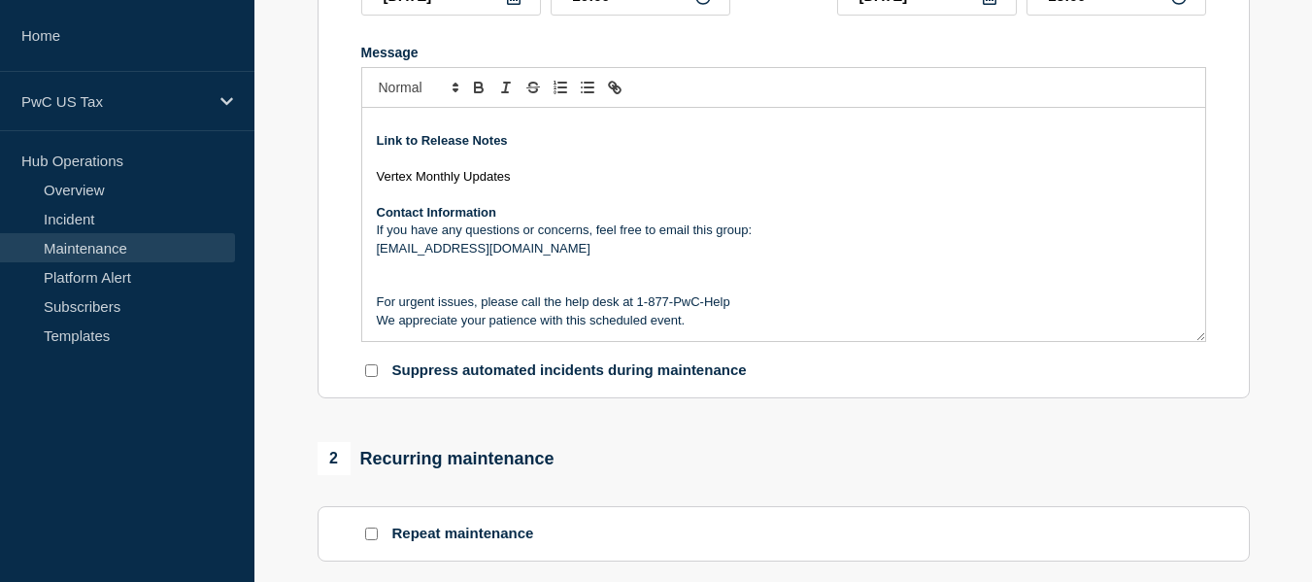
click at [371, 377] on input "Suppress automated incidents during maintenance" at bounding box center [371, 370] width 13 height 13
checkbox input "true"
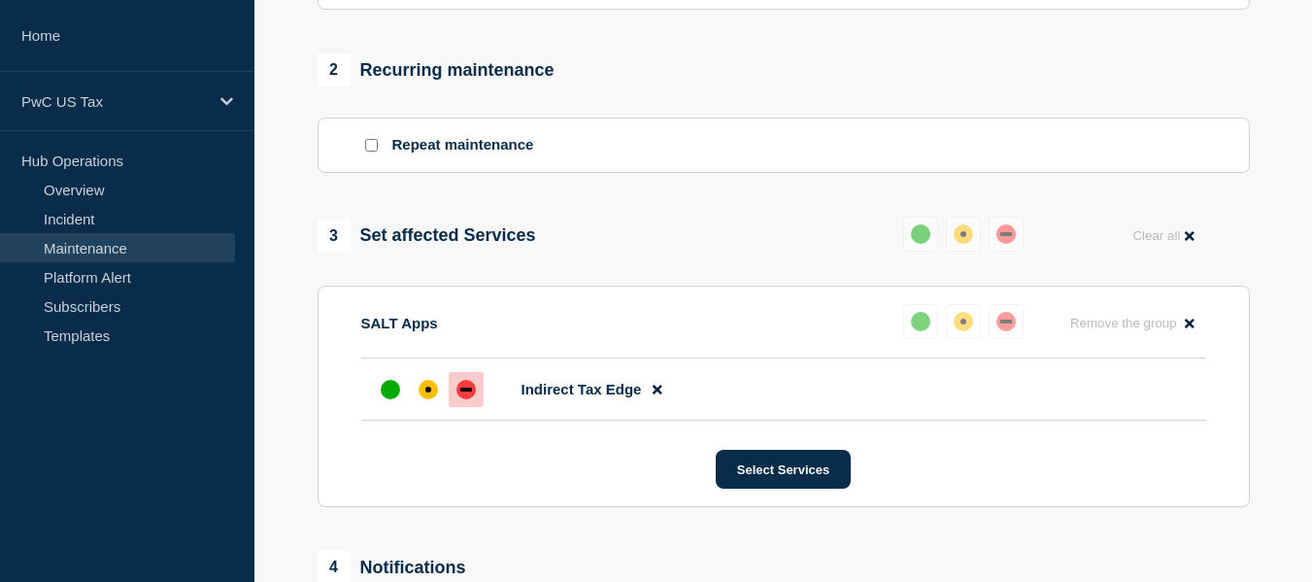
scroll to position [1068, 0]
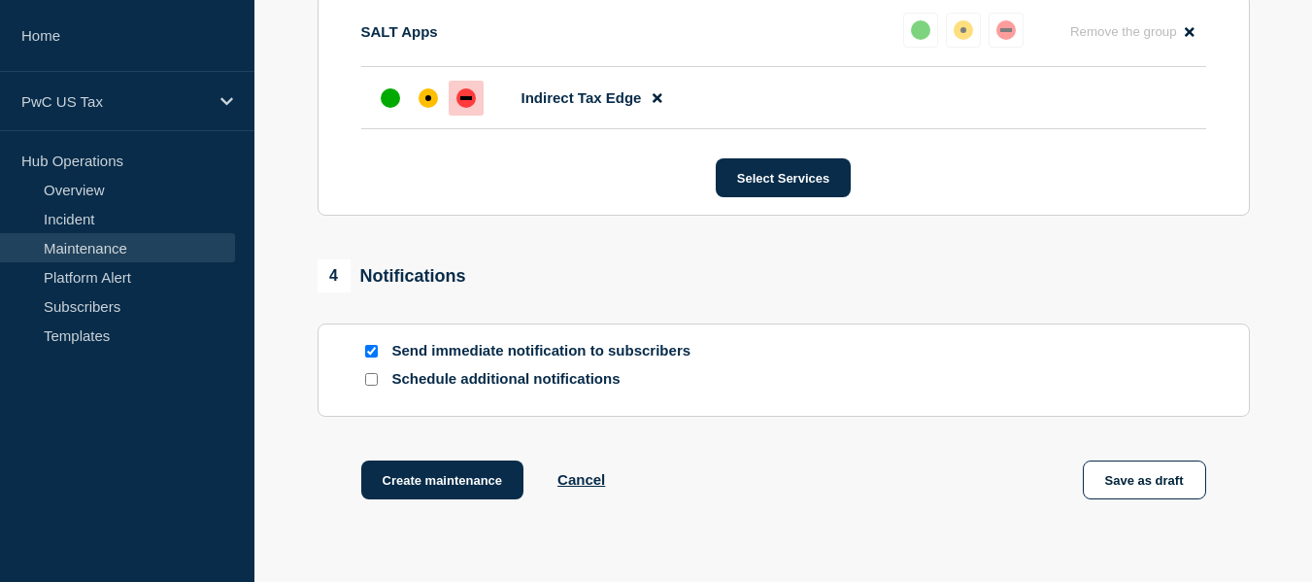
click at [375, 385] on input "Schedule additional notifications" at bounding box center [371, 379] width 13 height 13
checkbox input "true"
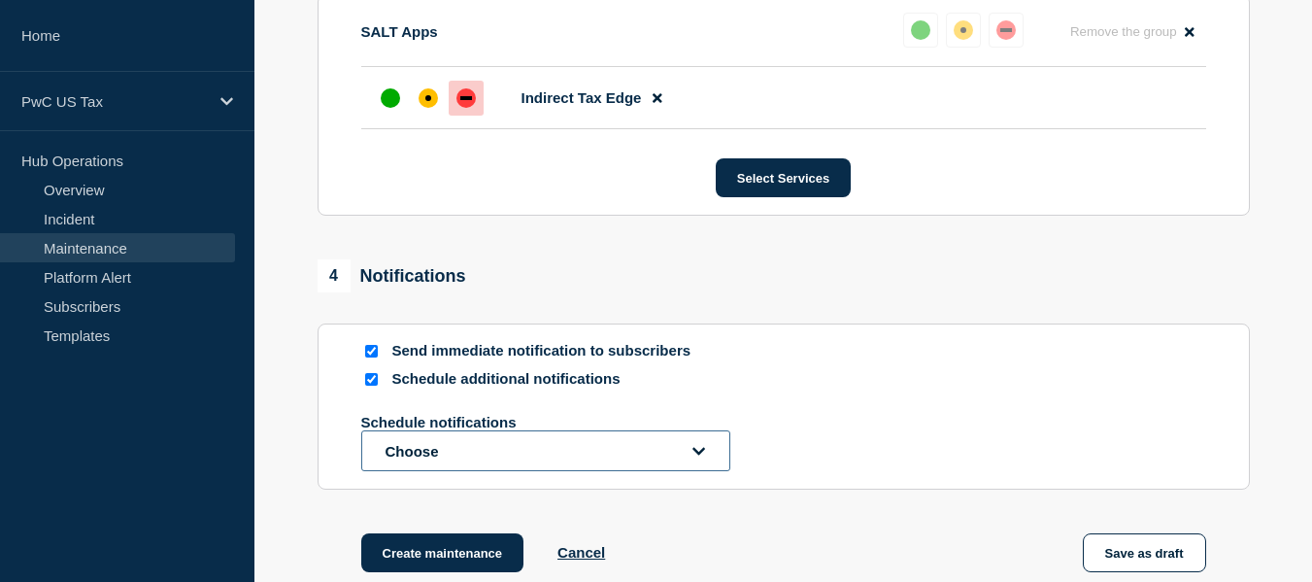
click at [595, 462] on button "Choose" at bounding box center [545, 450] width 369 height 41
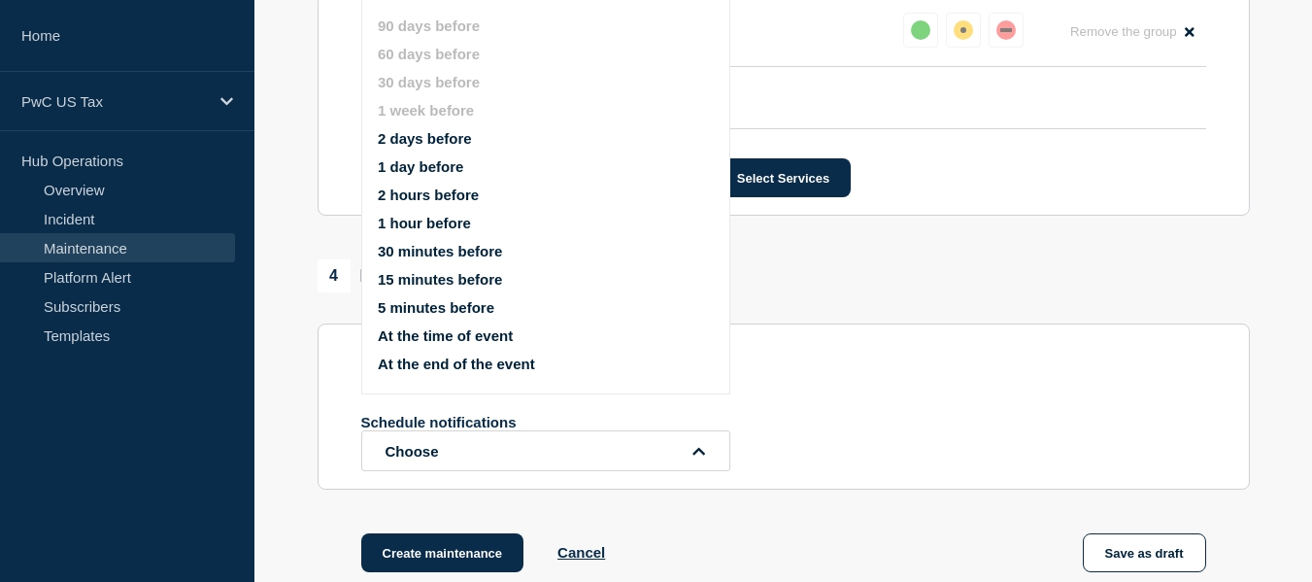
click at [423, 165] on button "1 day before" at bounding box center [420, 166] width 85 height 17
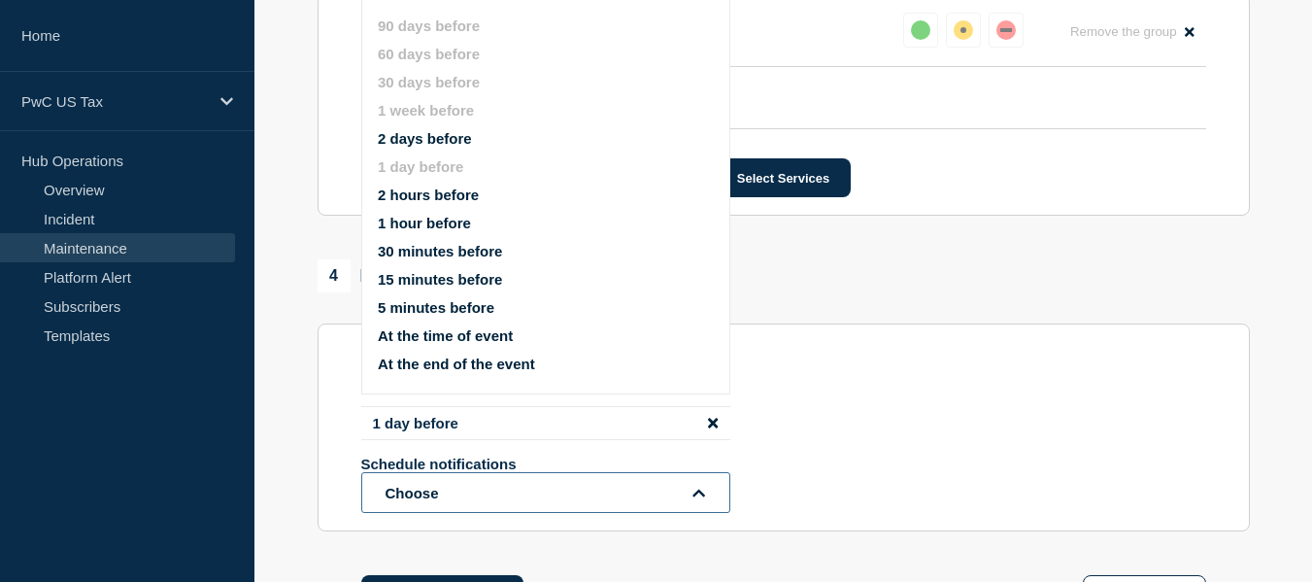
click at [548, 490] on button "Choose" at bounding box center [545, 492] width 369 height 41
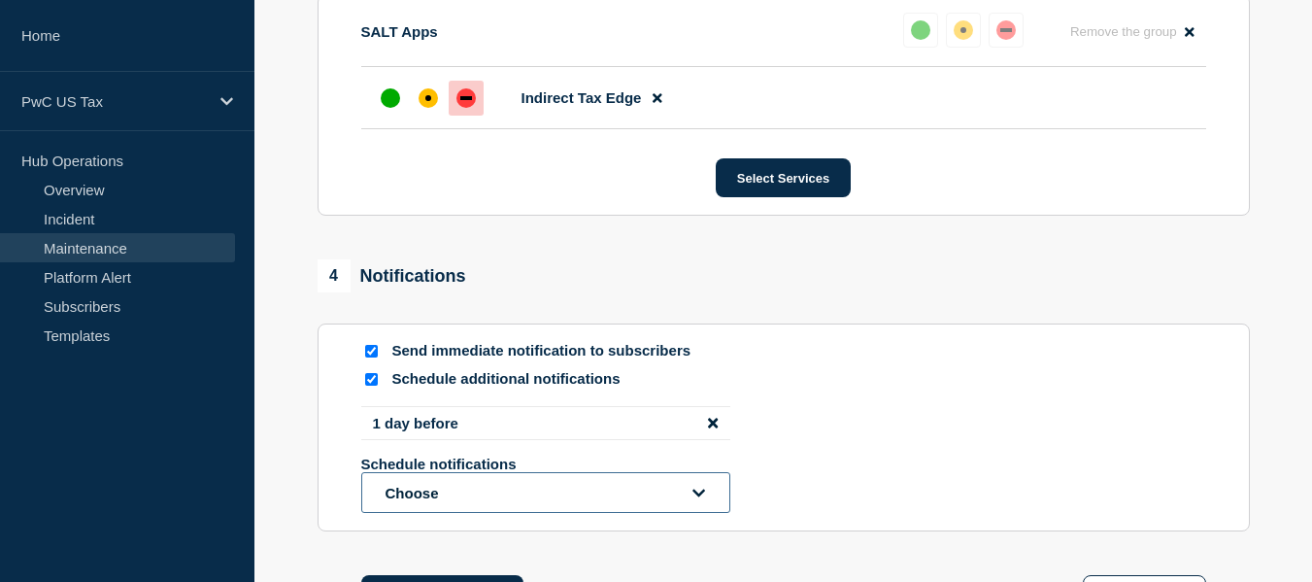
scroll to position [1262, 0]
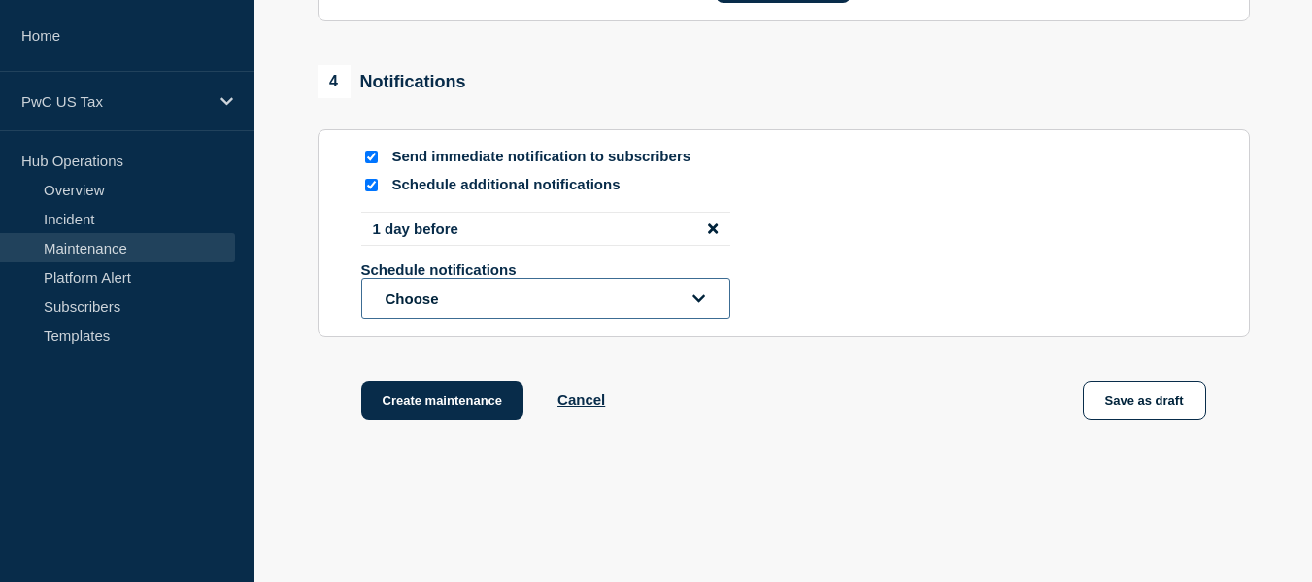
click at [627, 305] on button "Choose" at bounding box center [545, 298] width 369 height 41
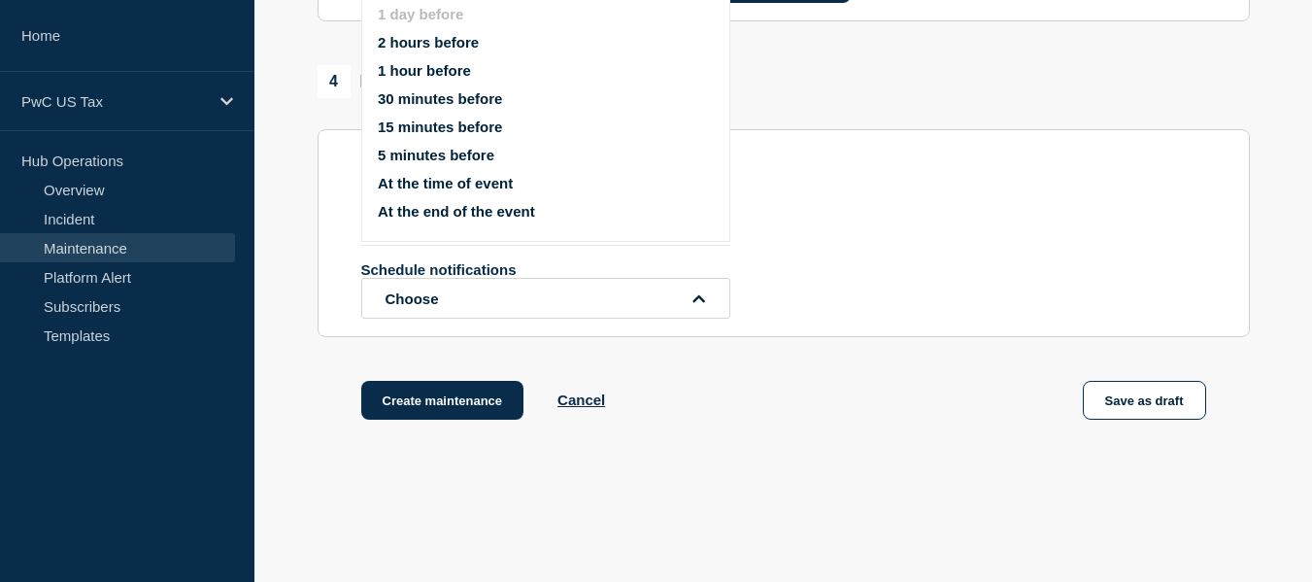
scroll to position [1110, 0]
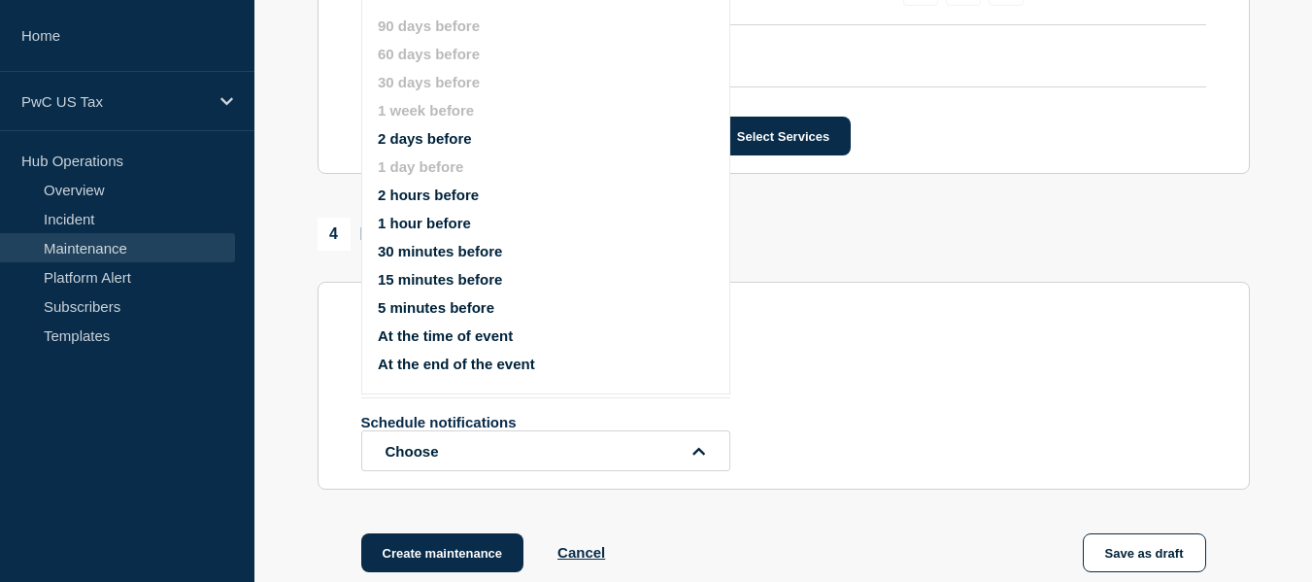
click at [439, 218] on button "1 hour before" at bounding box center [424, 223] width 93 height 17
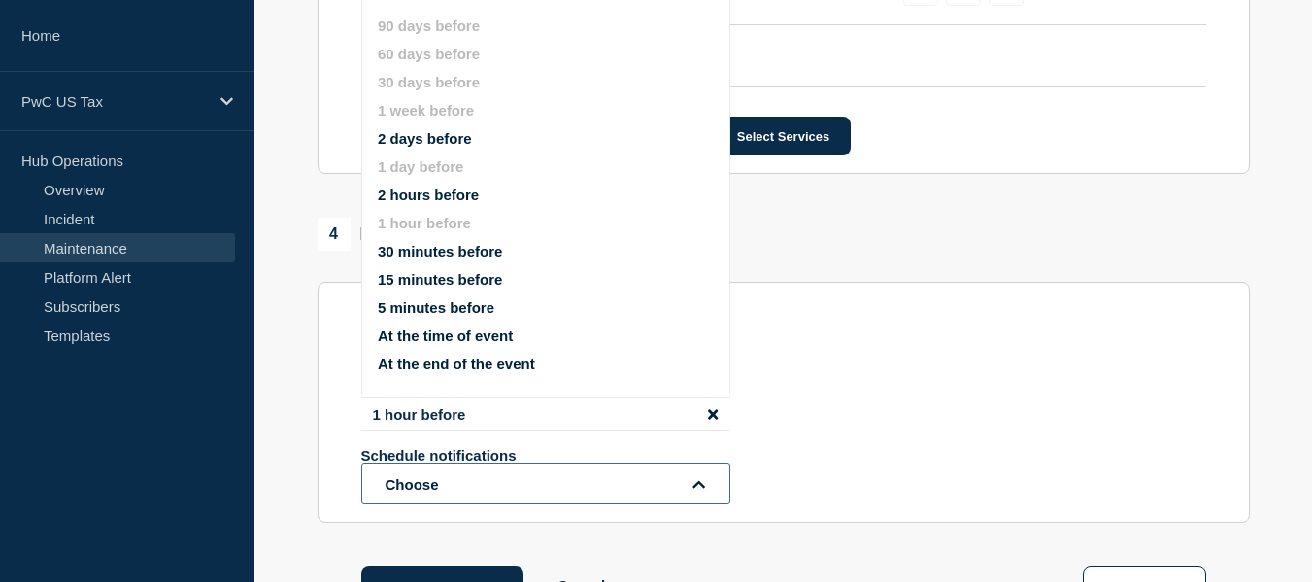
click at [637, 486] on button "Choose" at bounding box center [545, 483] width 369 height 41
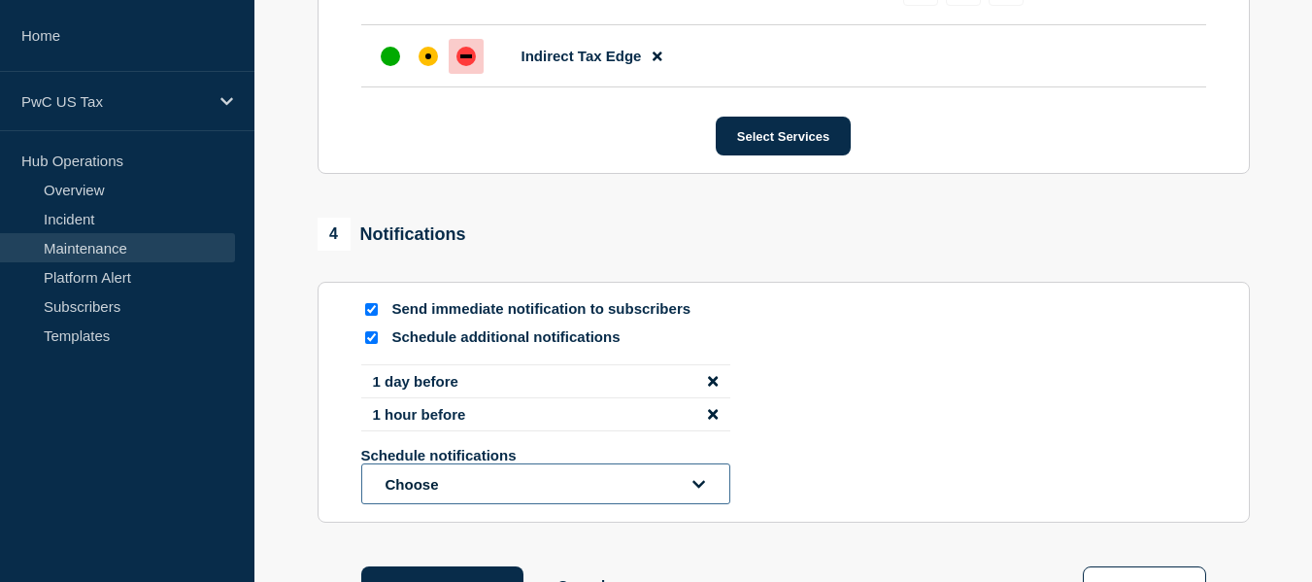
click at [517, 479] on button "Choose" at bounding box center [545, 483] width 369 height 41
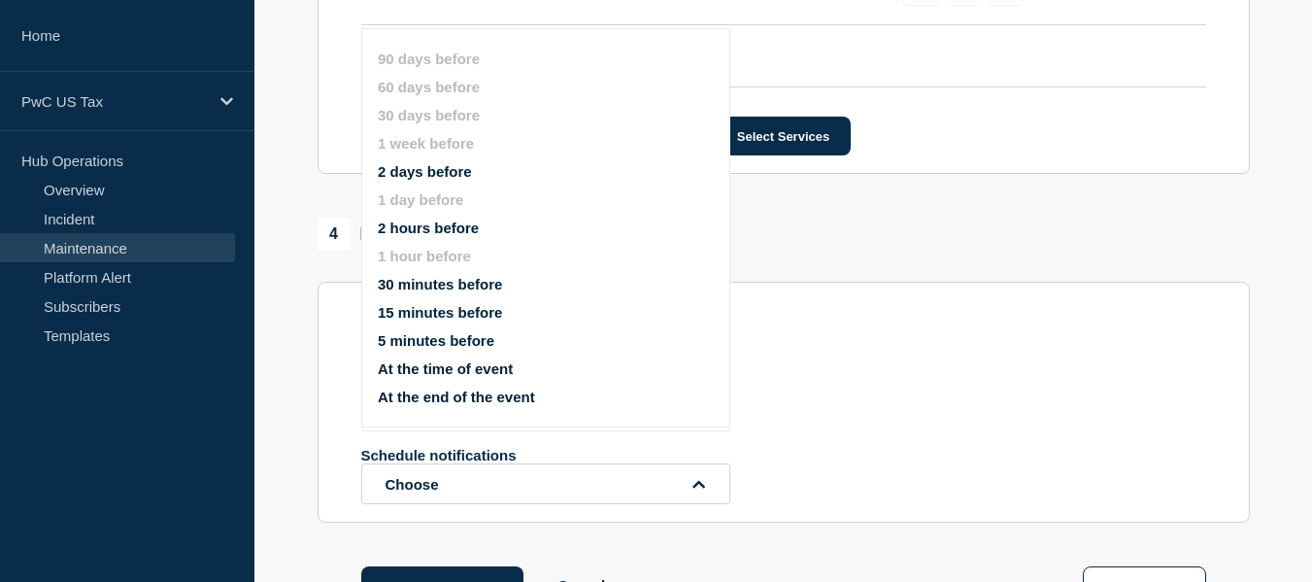
click at [459, 368] on button "At the time of event" at bounding box center [445, 368] width 135 height 17
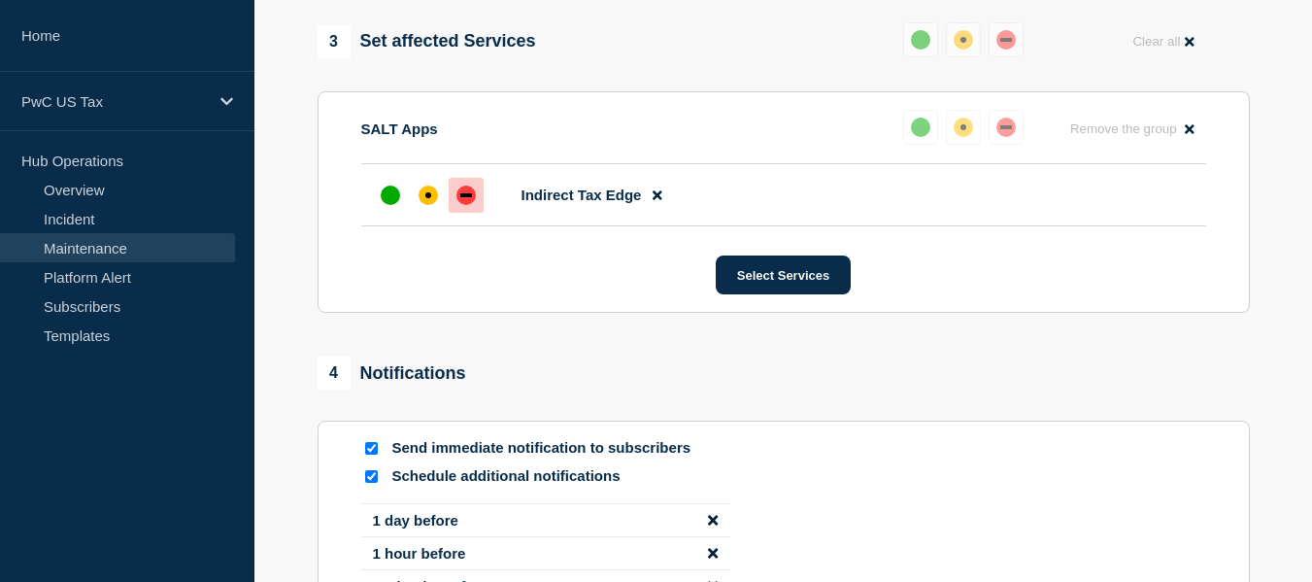
scroll to position [1337, 0]
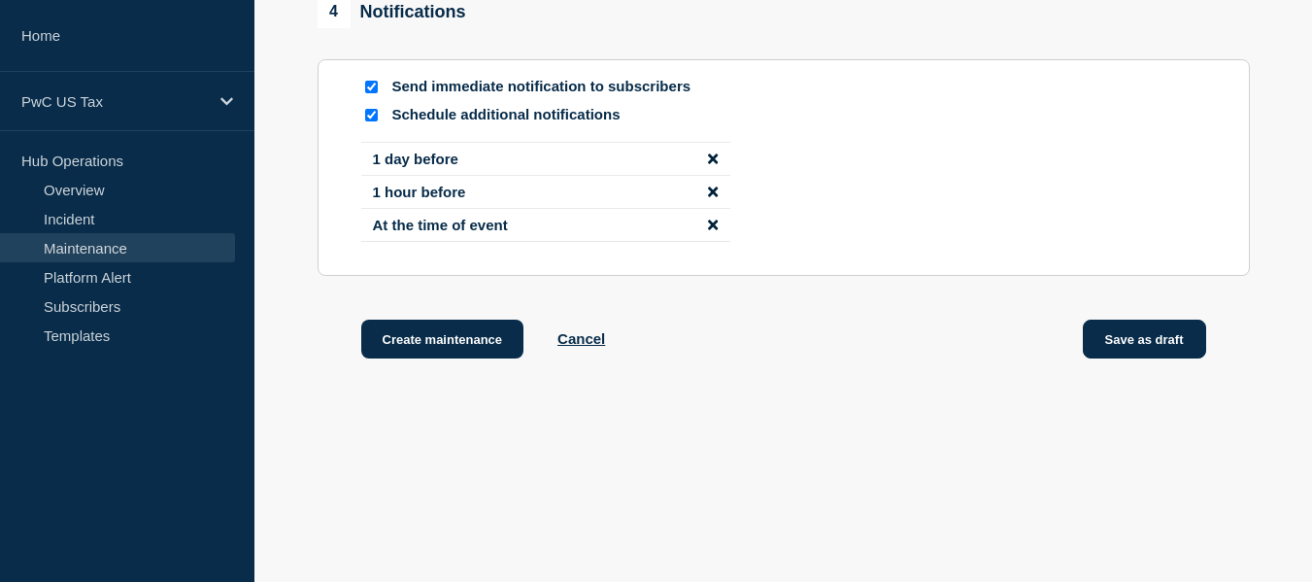
click at [1129, 339] on button "Save as draft" at bounding box center [1144, 338] width 123 height 39
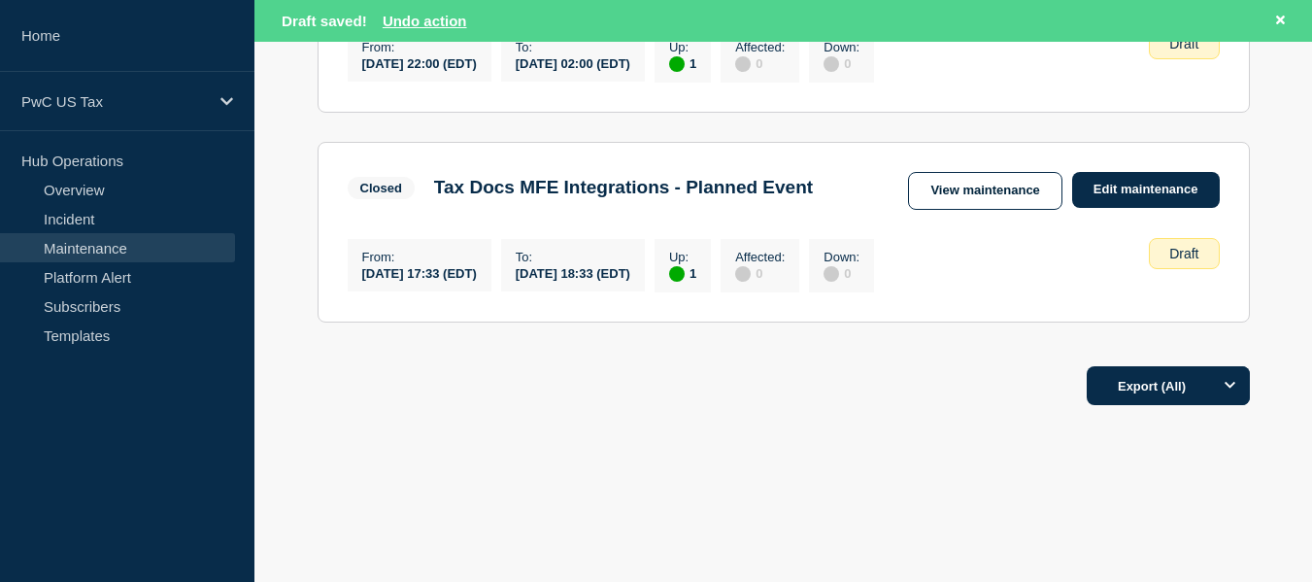
scroll to position [29, 0]
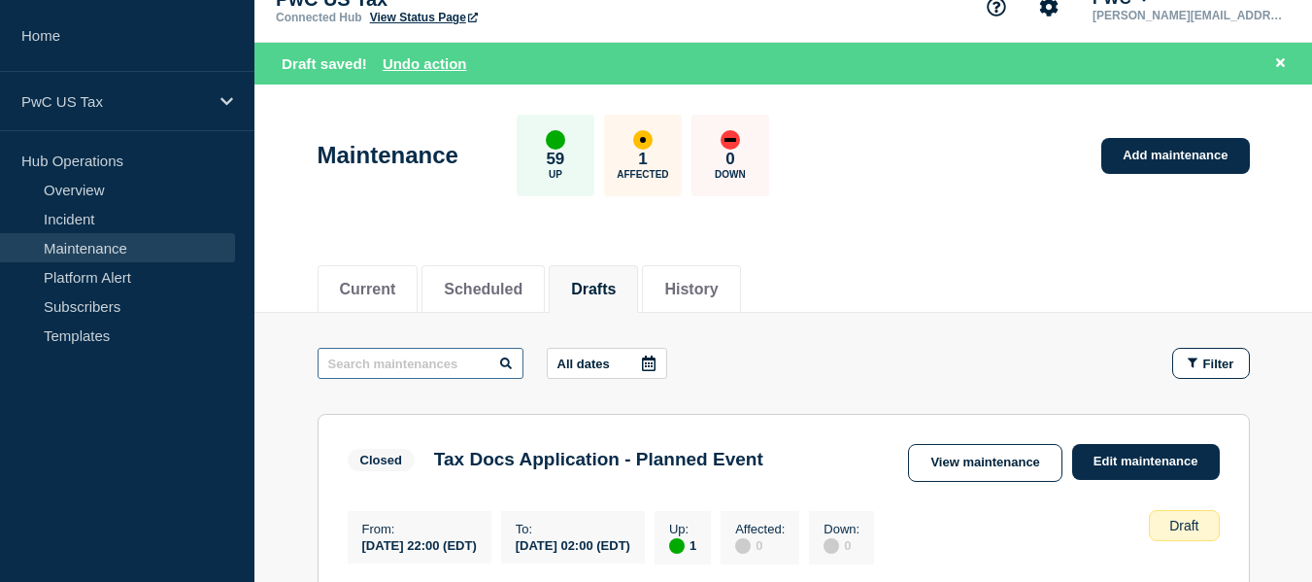
click at [431, 361] on input "text" at bounding box center [421, 363] width 206 height 31
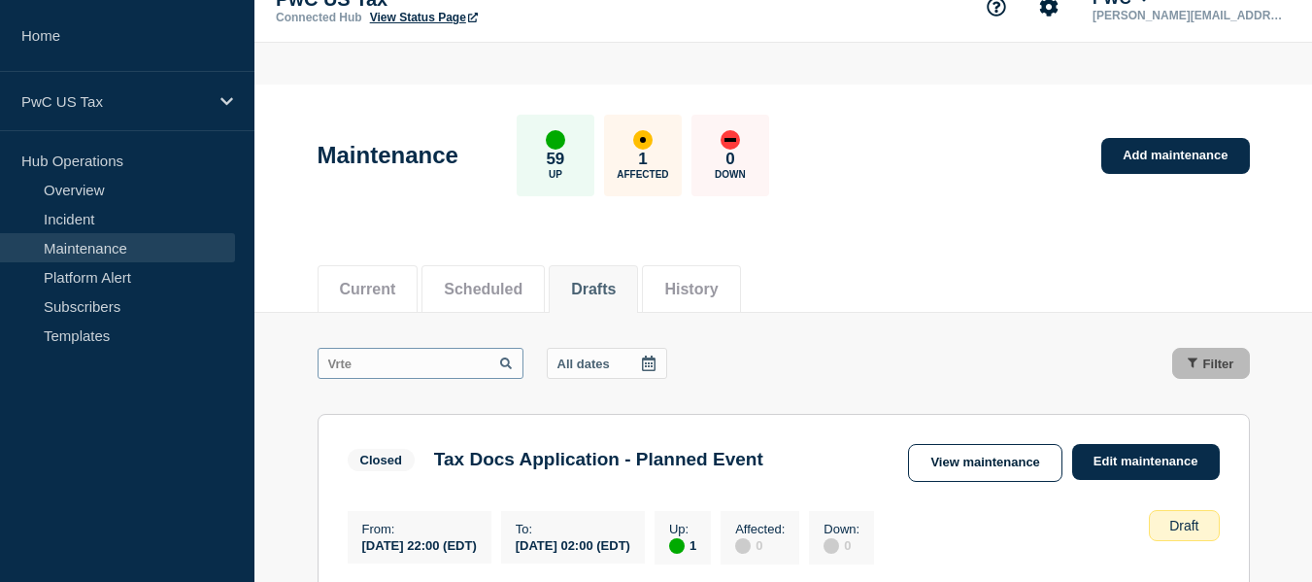
scroll to position [12, 0]
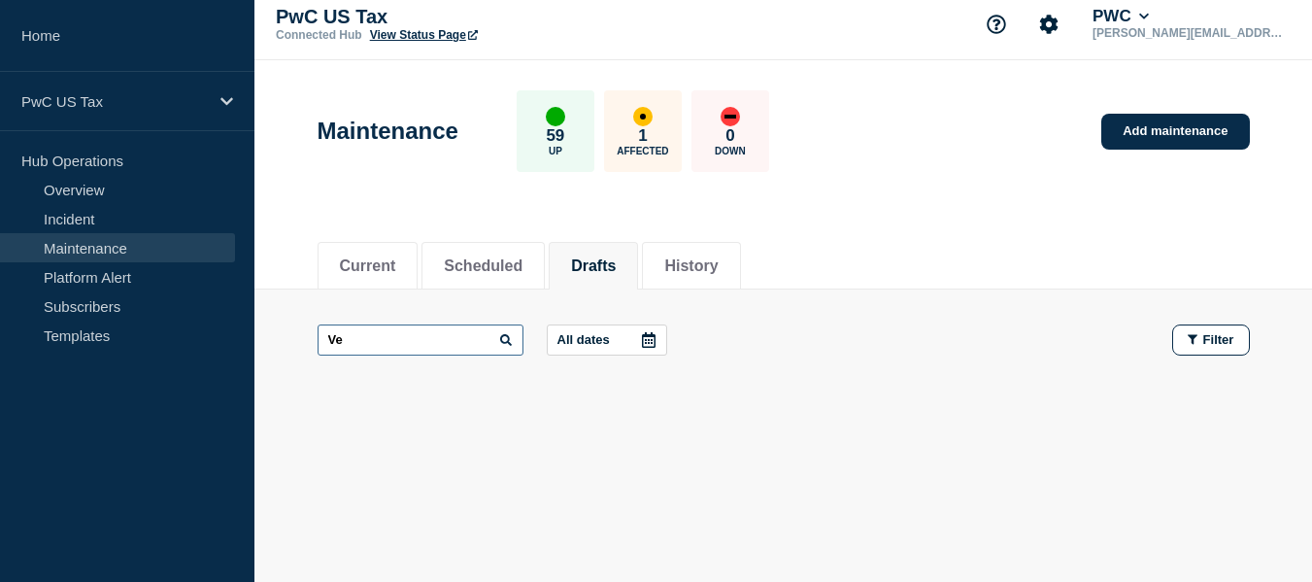
type input "V"
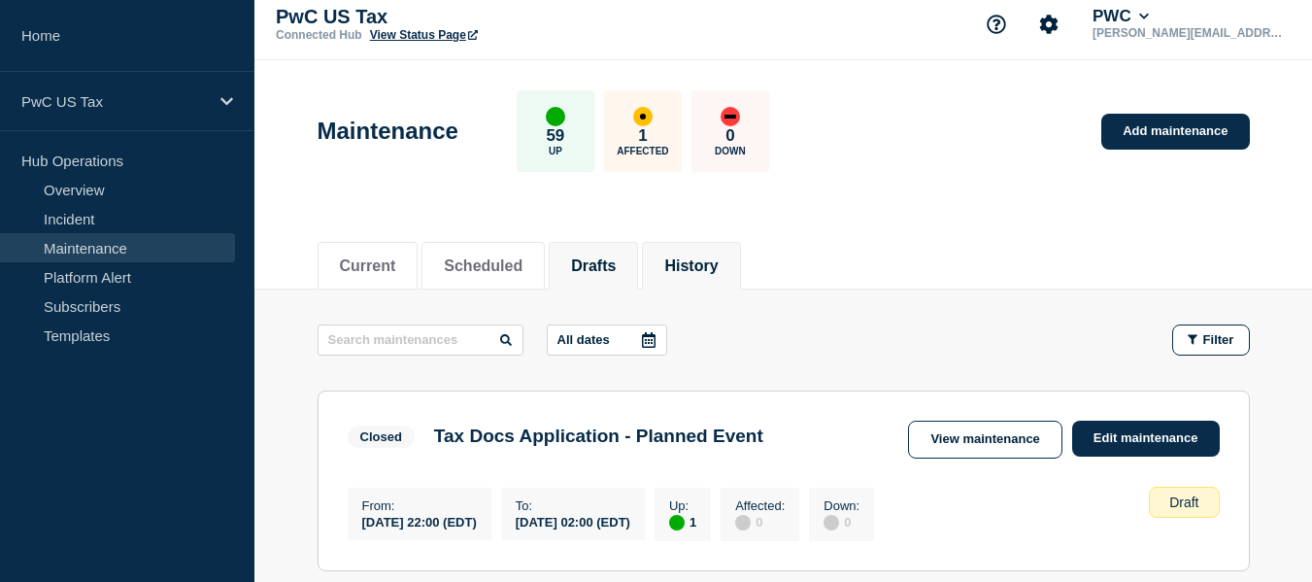
click at [706, 257] on button "History" at bounding box center [690, 265] width 53 height 17
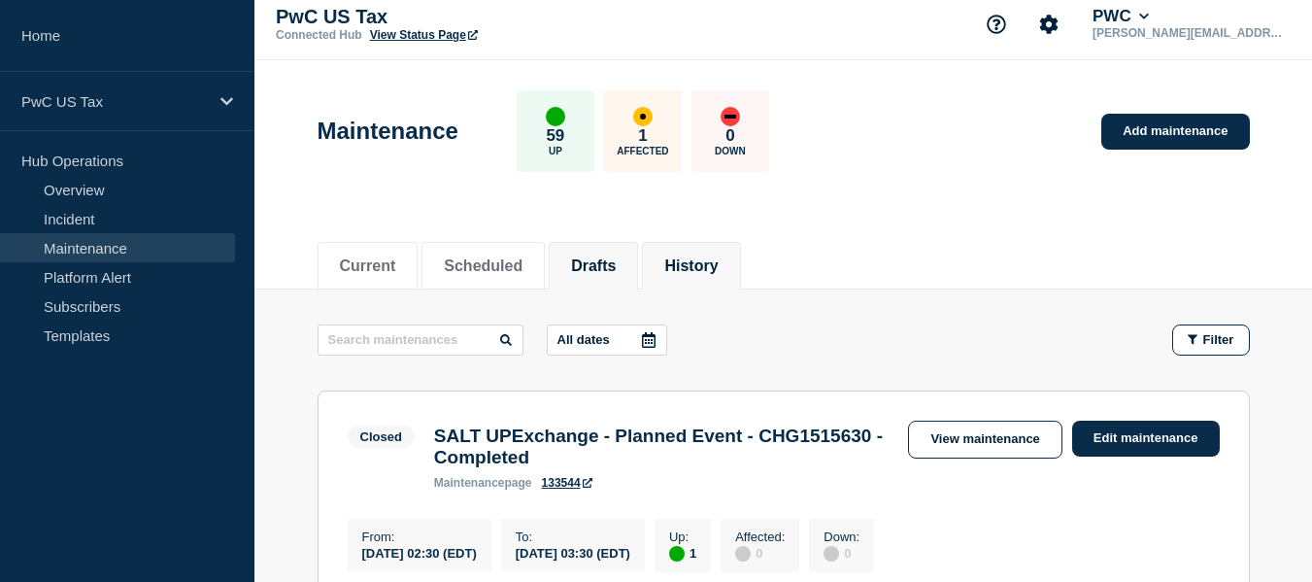
click at [620, 282] on li "Drafts" at bounding box center [593, 266] width 89 height 48
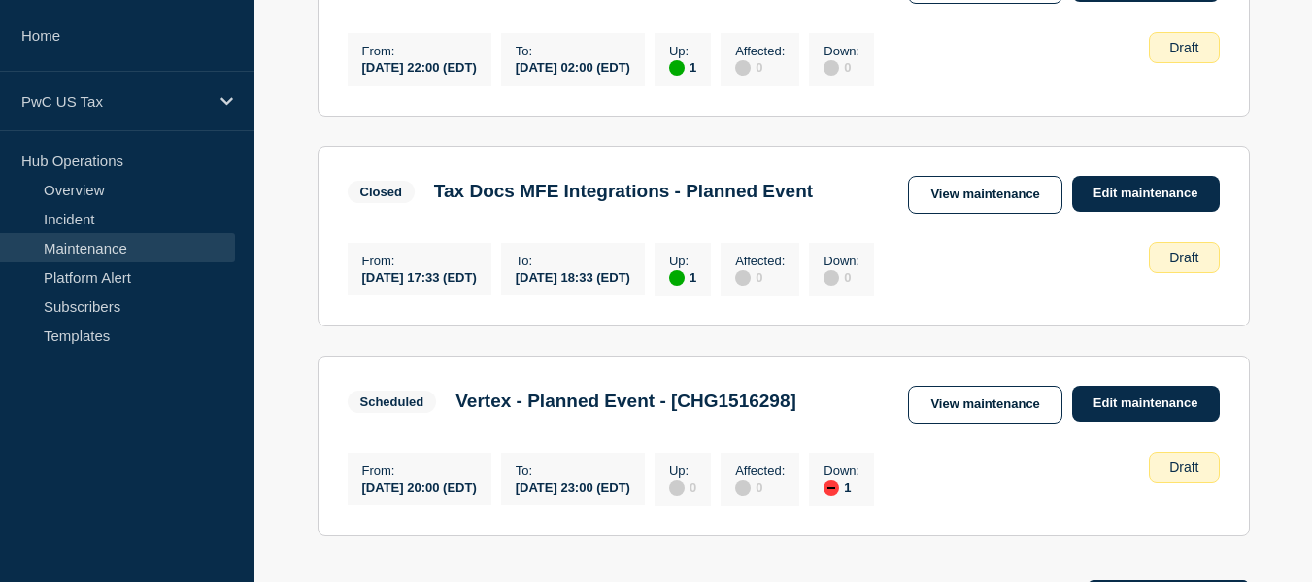
scroll to position [438, 0]
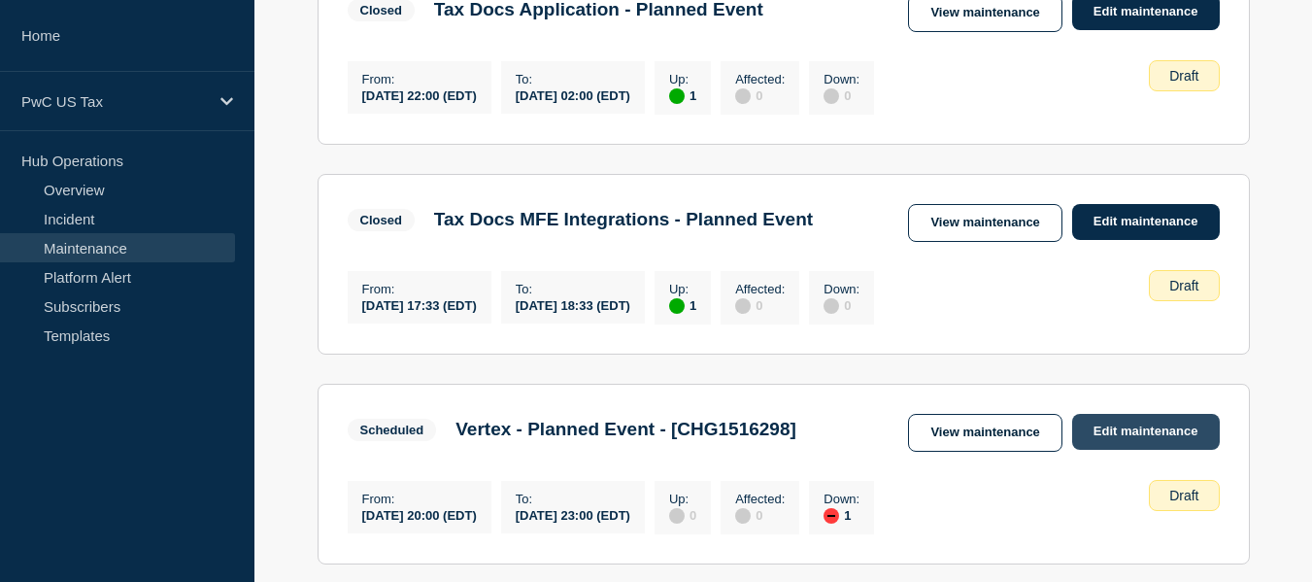
click at [1112, 428] on link "Edit maintenance" at bounding box center [1146, 432] width 148 height 36
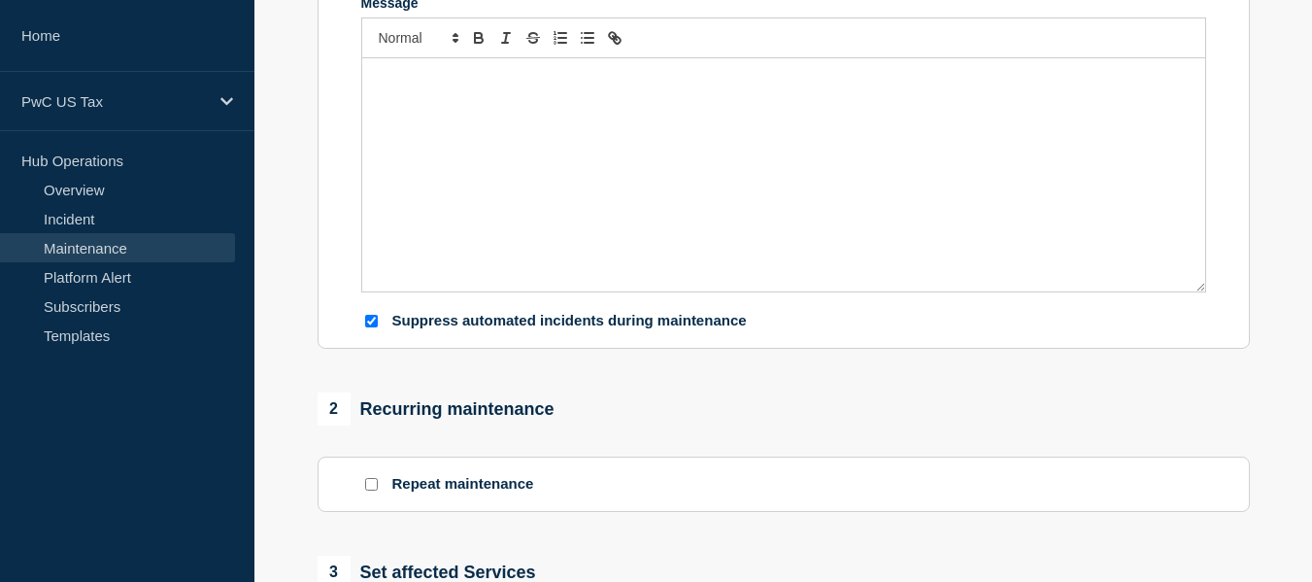
type input "Vertex - Planned Event - [CHG1516298]"
type input "2025-08-29"
type input "20:00"
type input "2025-08-29"
type input "23:00"
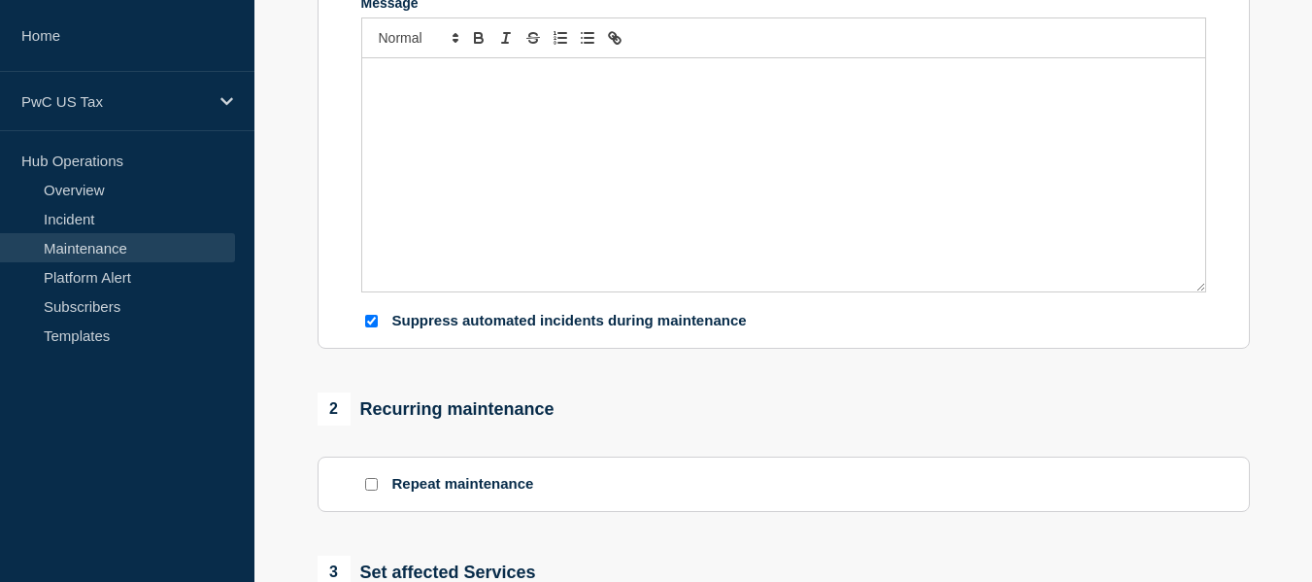
checkbox input "true"
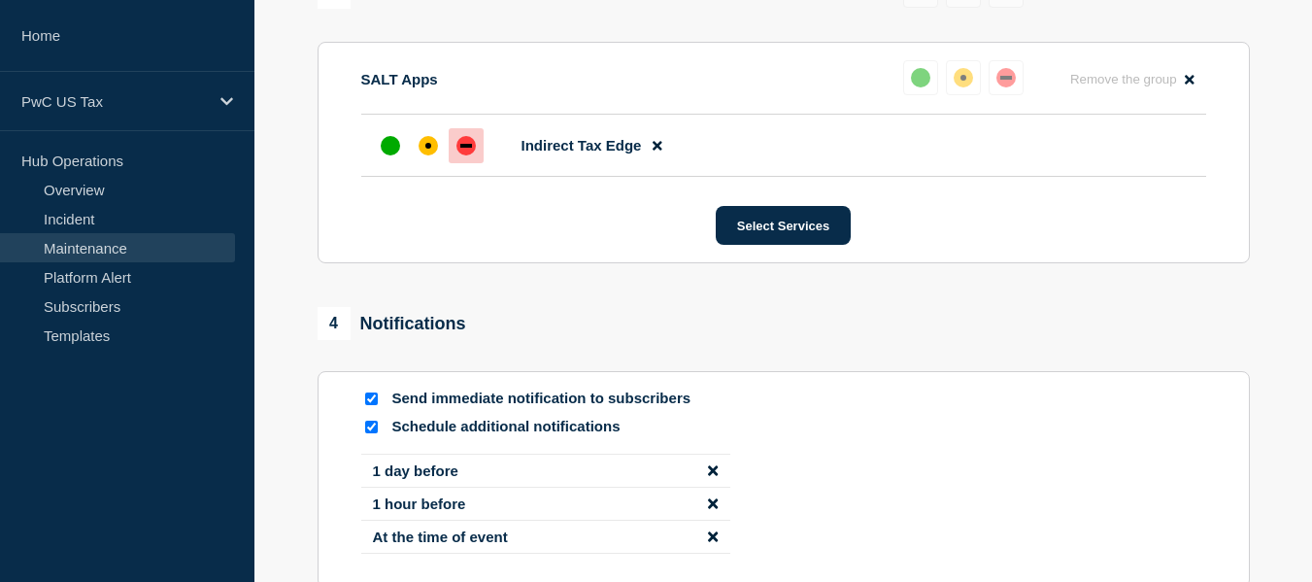
scroll to position [1272, 0]
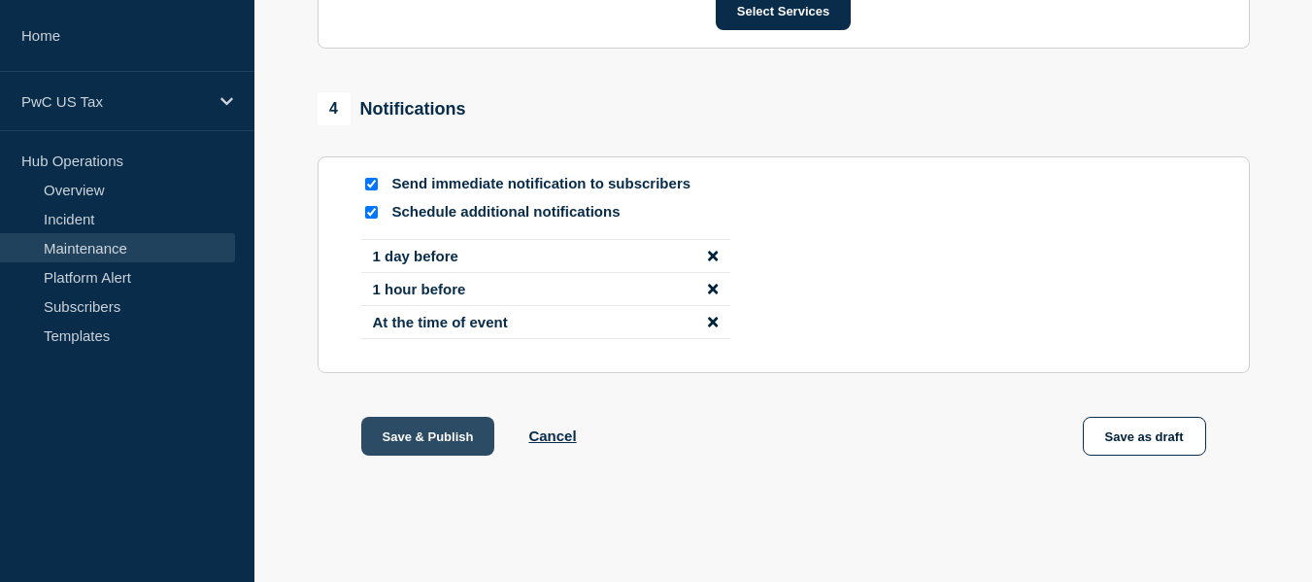
click at [406, 434] on button "Save & Publish" at bounding box center [428, 436] width 134 height 39
